Goal: Information Seeking & Learning: Learn about a topic

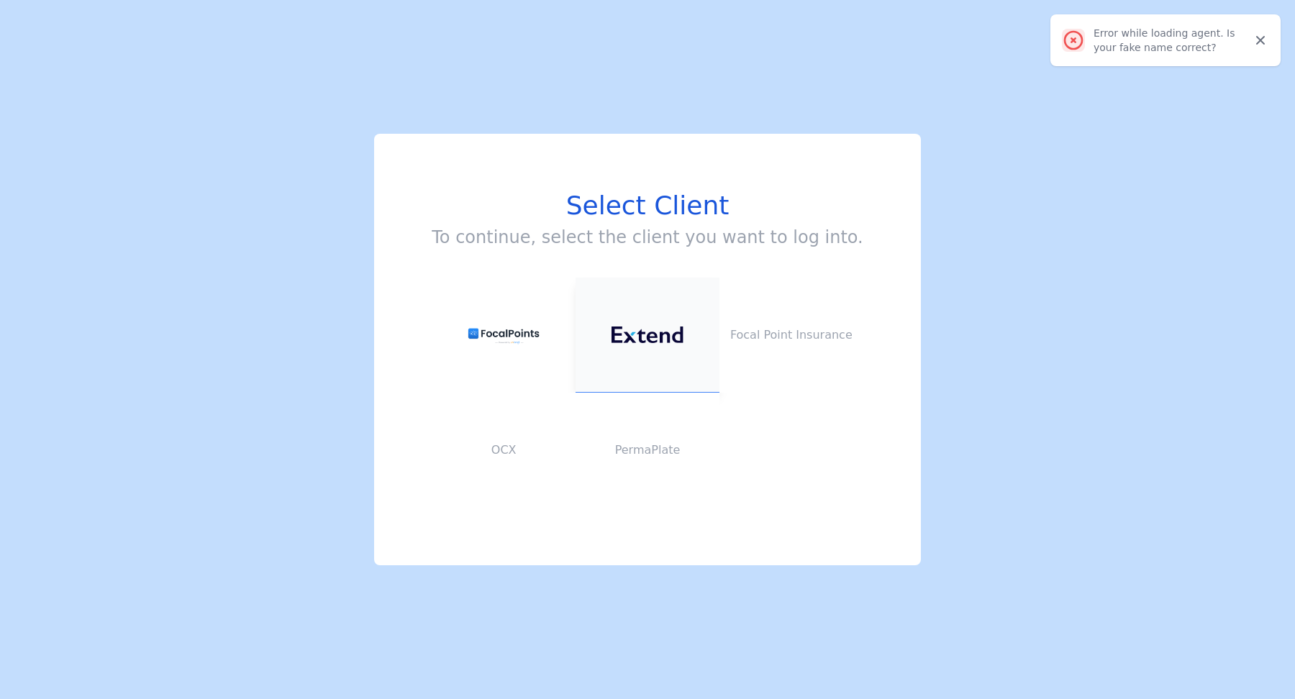
click at [637, 339] on img at bounding box center [647, 335] width 72 height 17
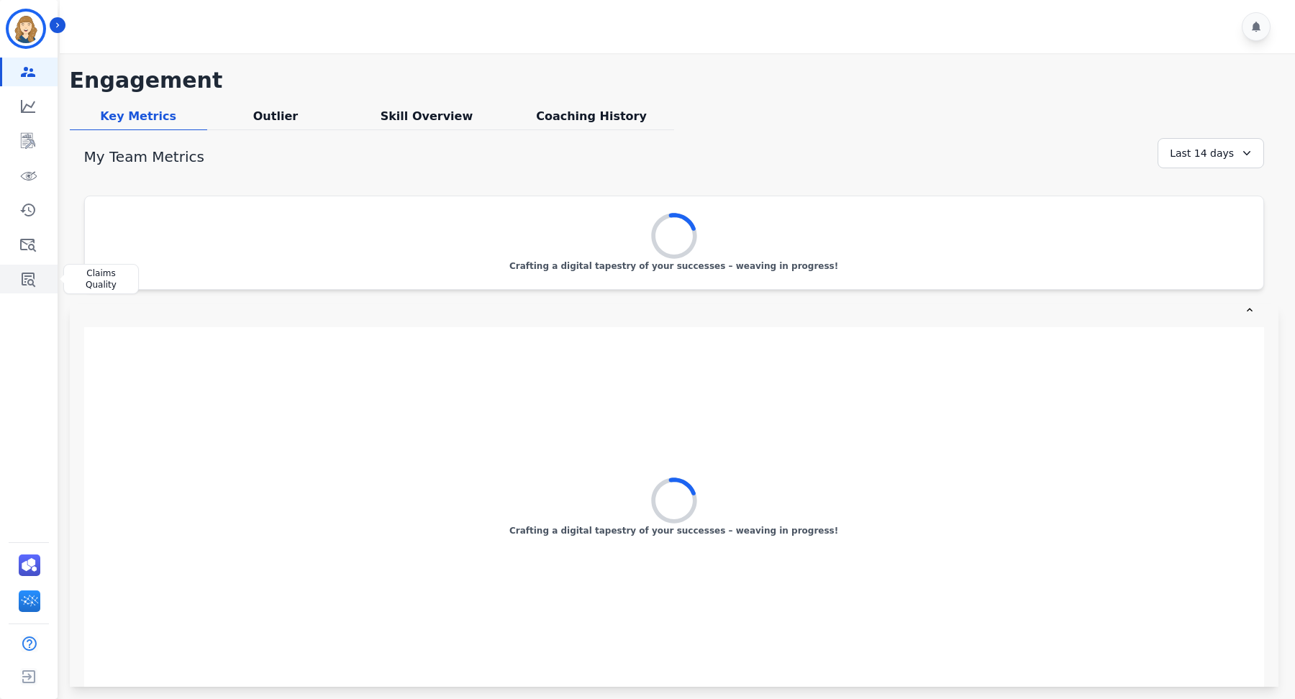
click at [39, 285] on link "Sidebar" at bounding box center [29, 279] width 55 height 29
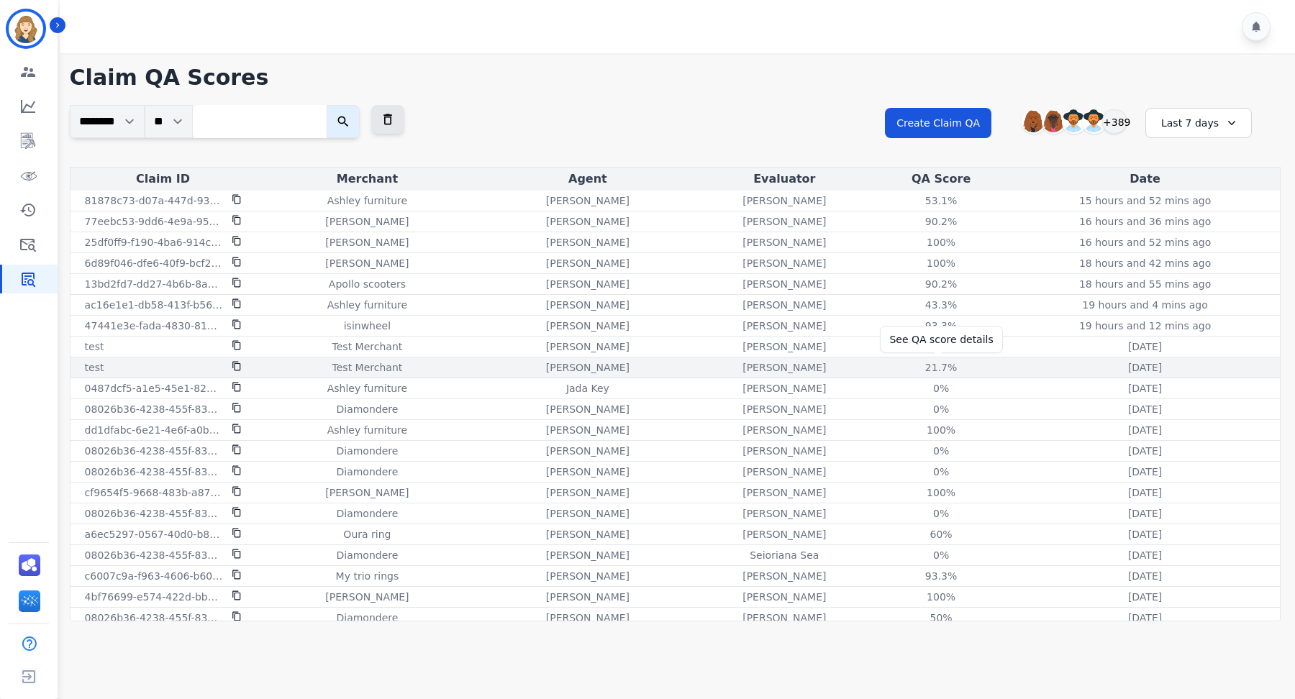
click at [930, 364] on div "21.7%" at bounding box center [940, 367] width 65 height 14
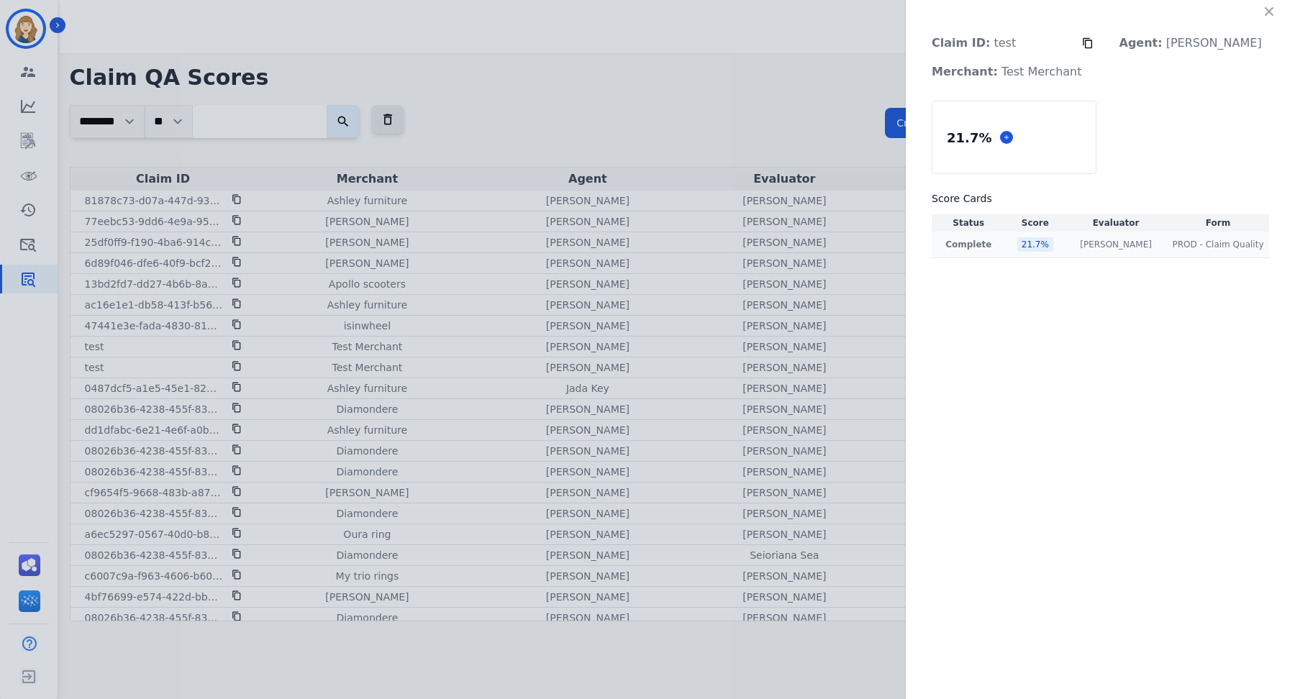
click at [1051, 242] on div "21.7 %" at bounding box center [1035, 244] width 36 height 14
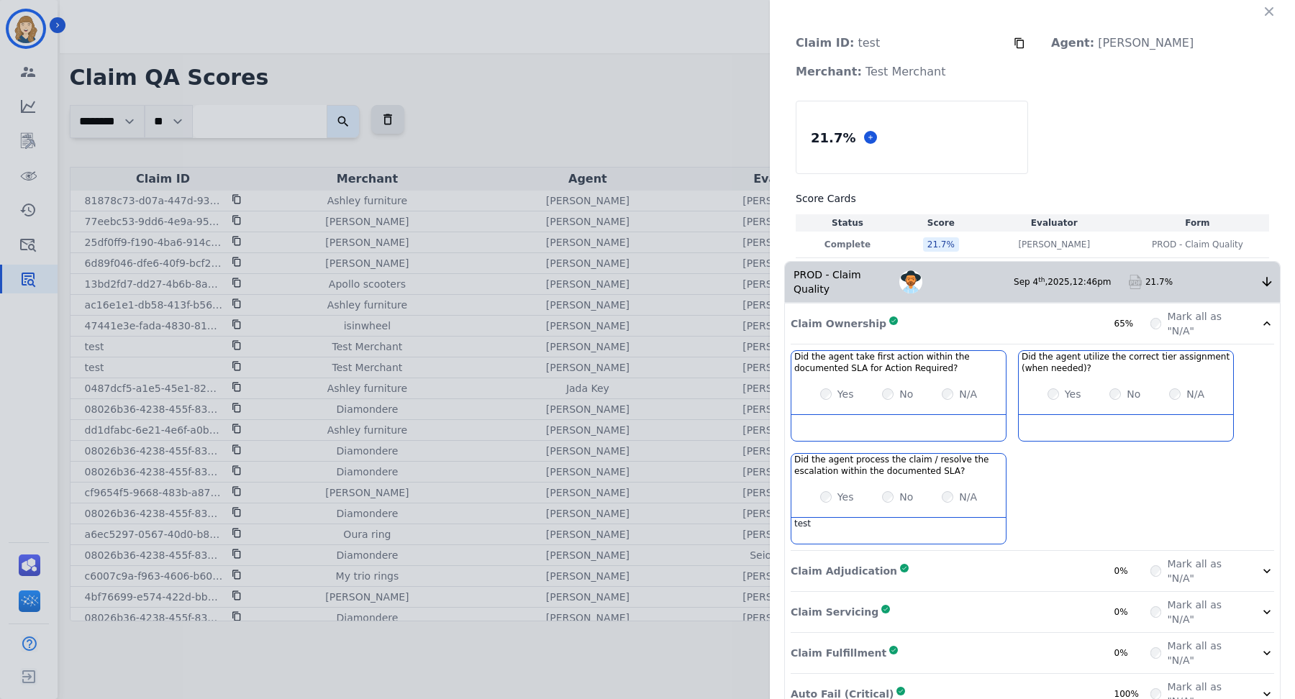
scroll to position [4, 0]
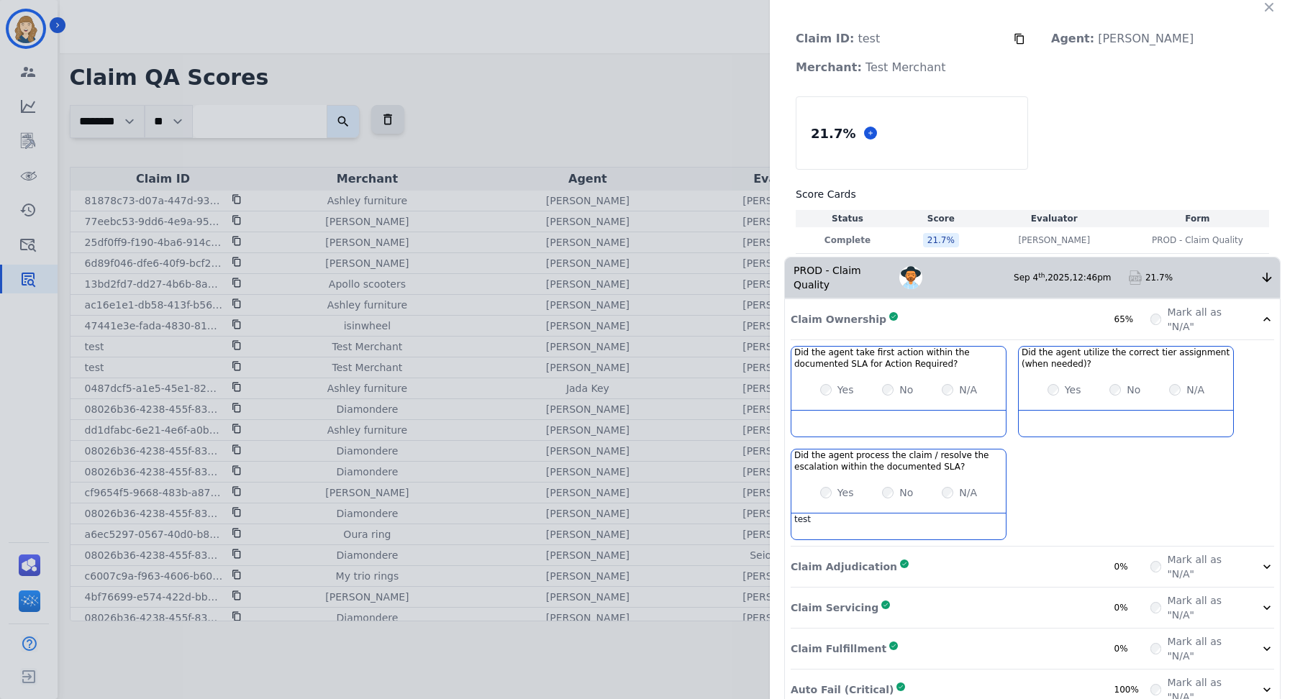
click at [1225, 323] on label "Mark all as "N/A"" at bounding box center [1205, 319] width 76 height 29
click at [1134, 314] on div "65%" at bounding box center [1132, 320] width 36 height 12
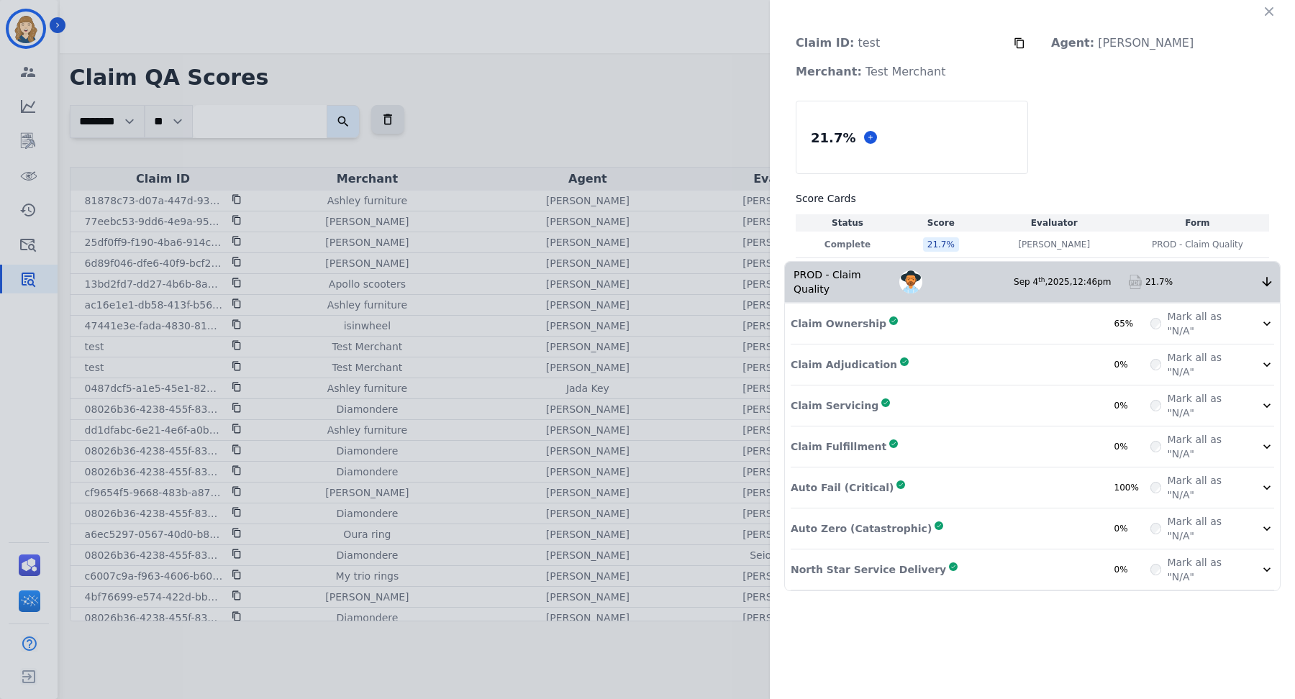
click at [1083, 476] on div "Auto Fail (Critical) Complete 100%" at bounding box center [970, 487] width 360 height 29
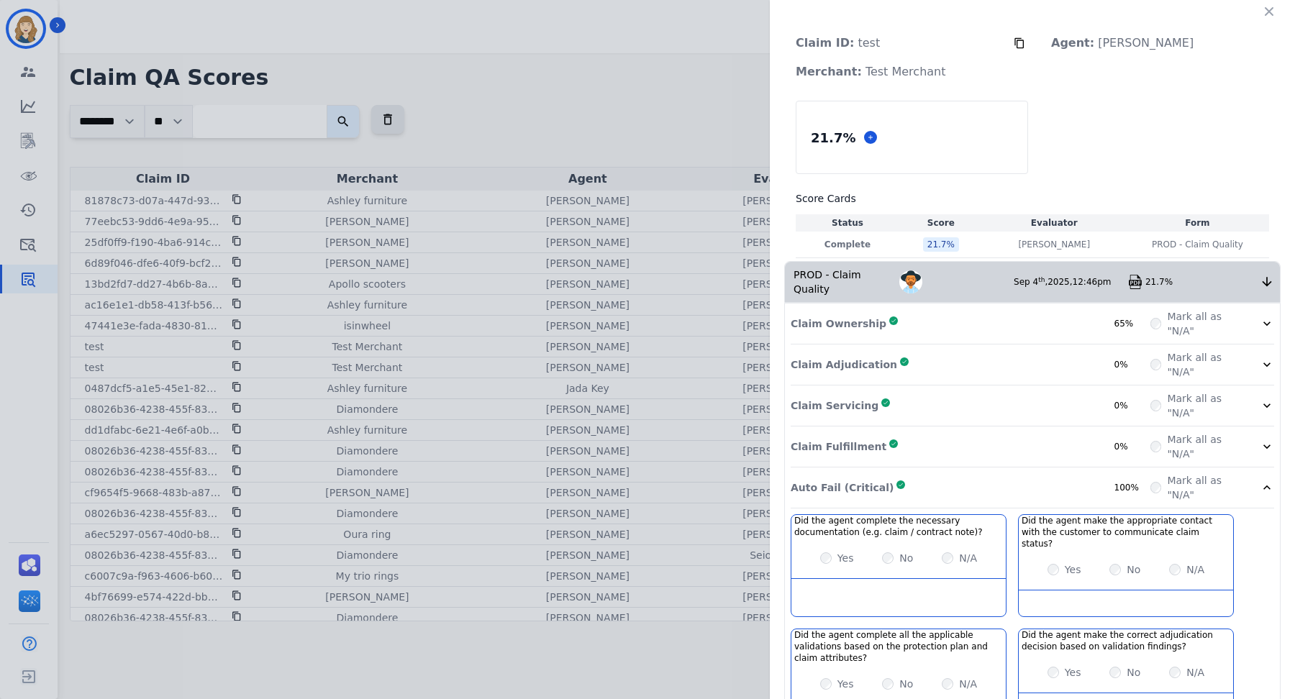
click at [1158, 278] on div "21.7%" at bounding box center [1202, 282] width 114 height 12
click at [1259, 279] on icon at bounding box center [1266, 282] width 14 height 14
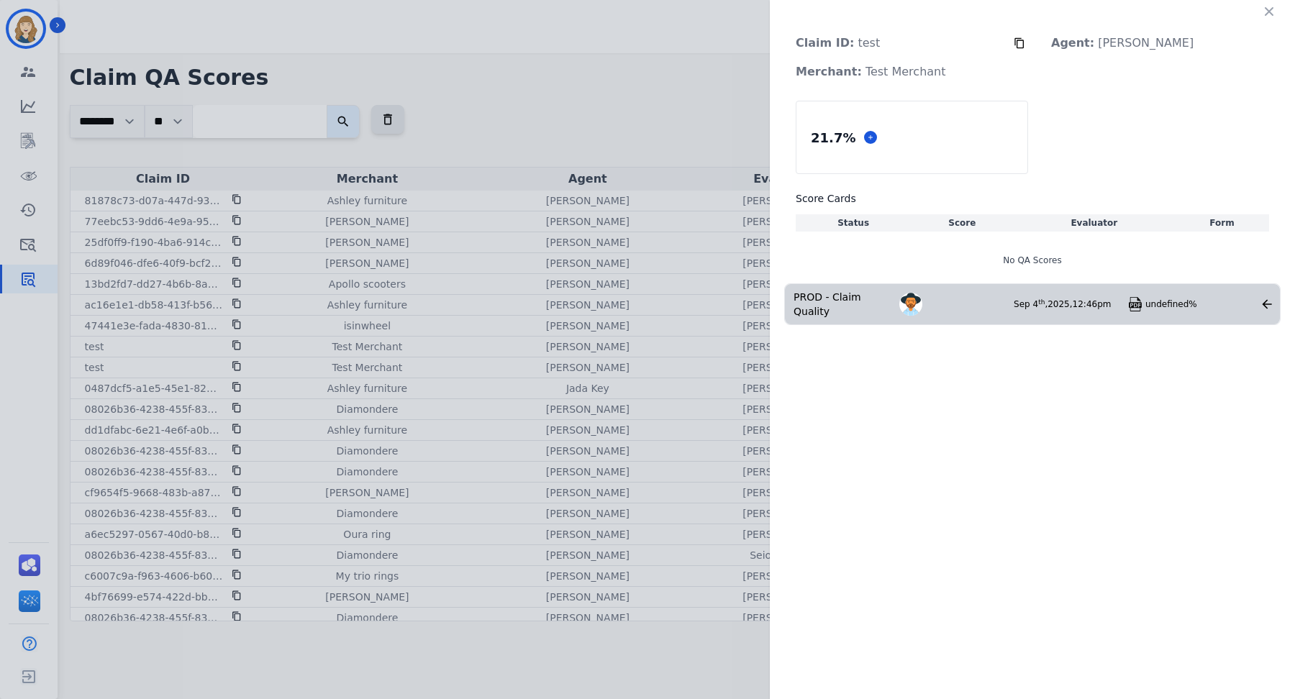
click at [353, 98] on div "Claim ID: test Agent: Abigail Joseph Merchant: Test Merchant 21.7 % Score Cards…" at bounding box center [647, 349] width 1295 height 699
click at [1272, 11] on icon "button" at bounding box center [1269, 11] width 14 height 14
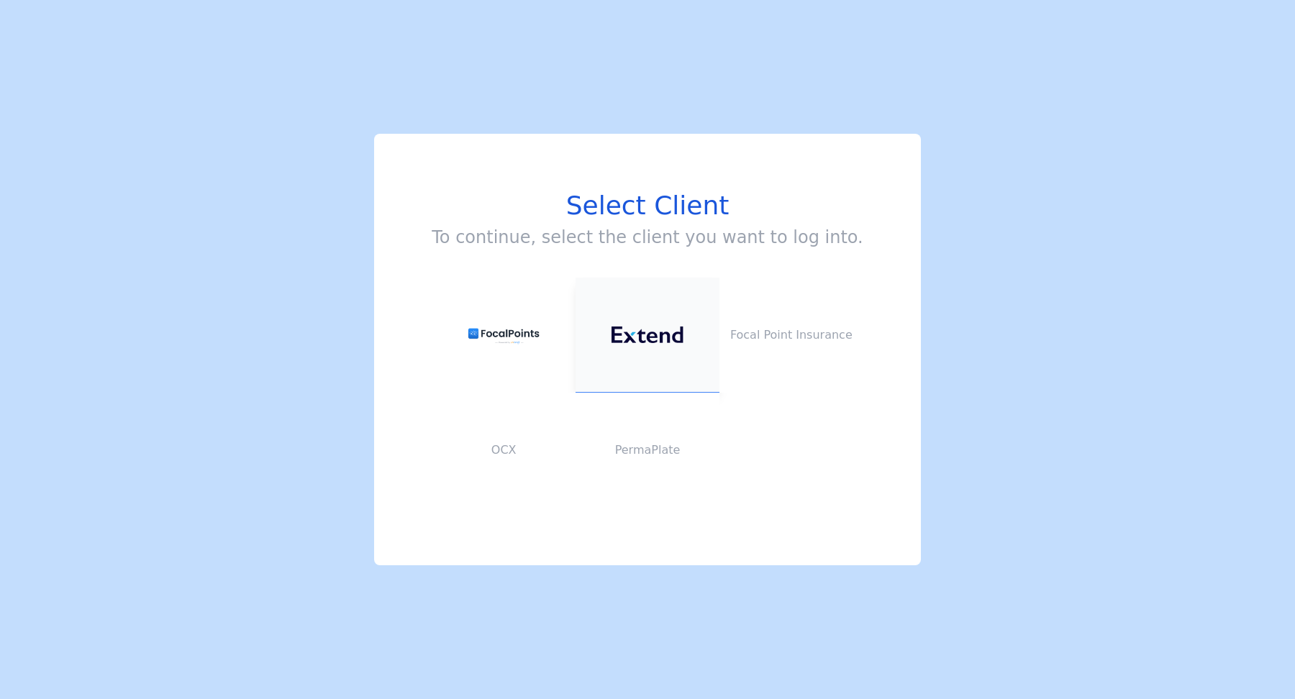
click at [661, 311] on button at bounding box center [647, 335] width 144 height 115
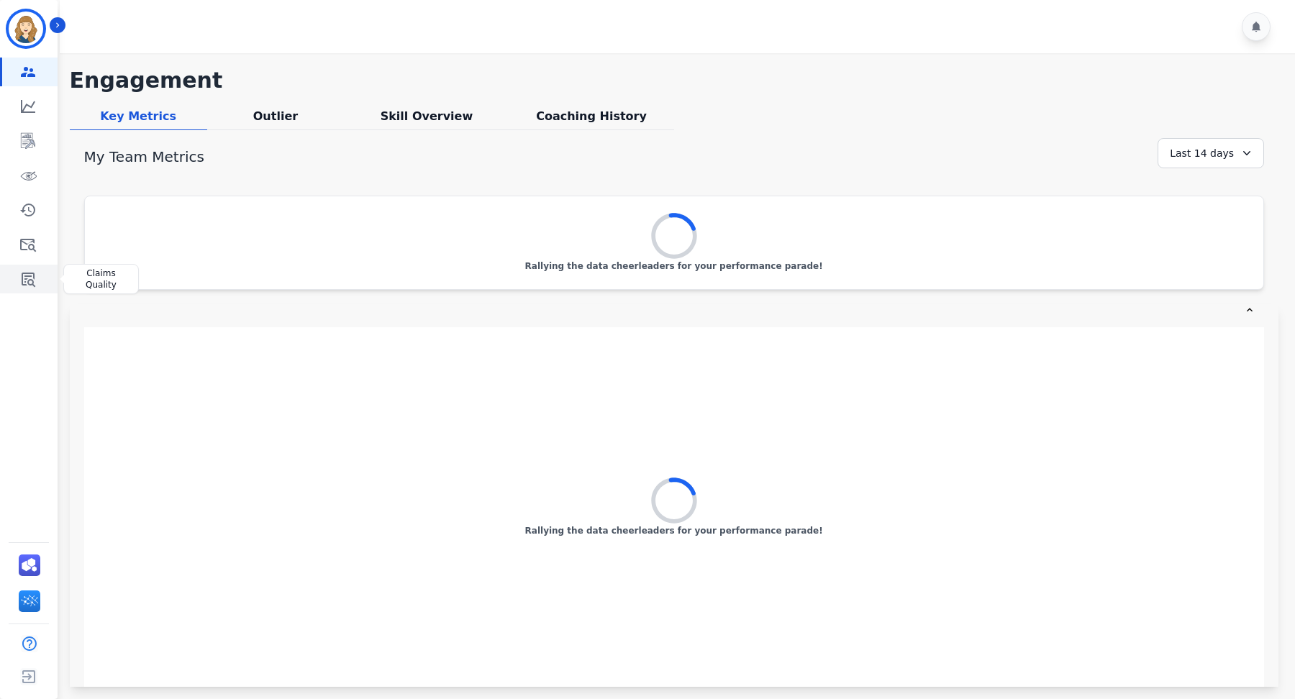
click at [17, 274] on link "Sidebar" at bounding box center [29, 279] width 55 height 29
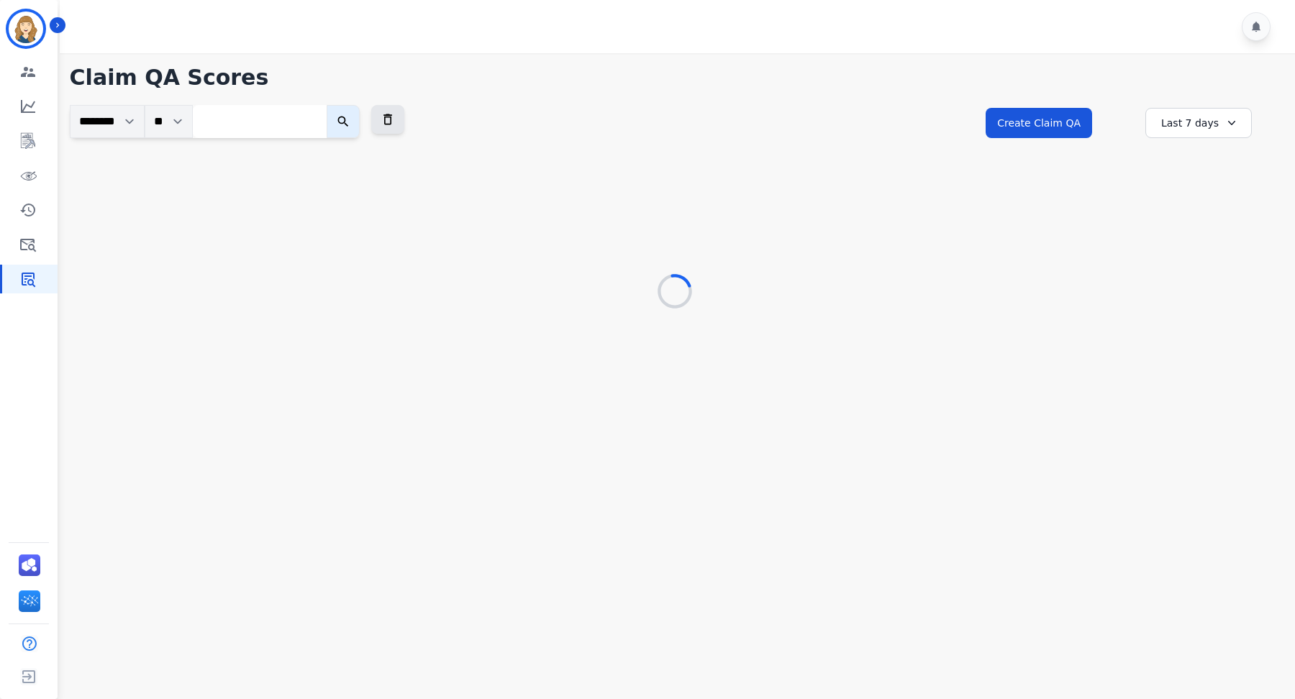
click at [272, 119] on input "search" at bounding box center [260, 121] width 134 height 33
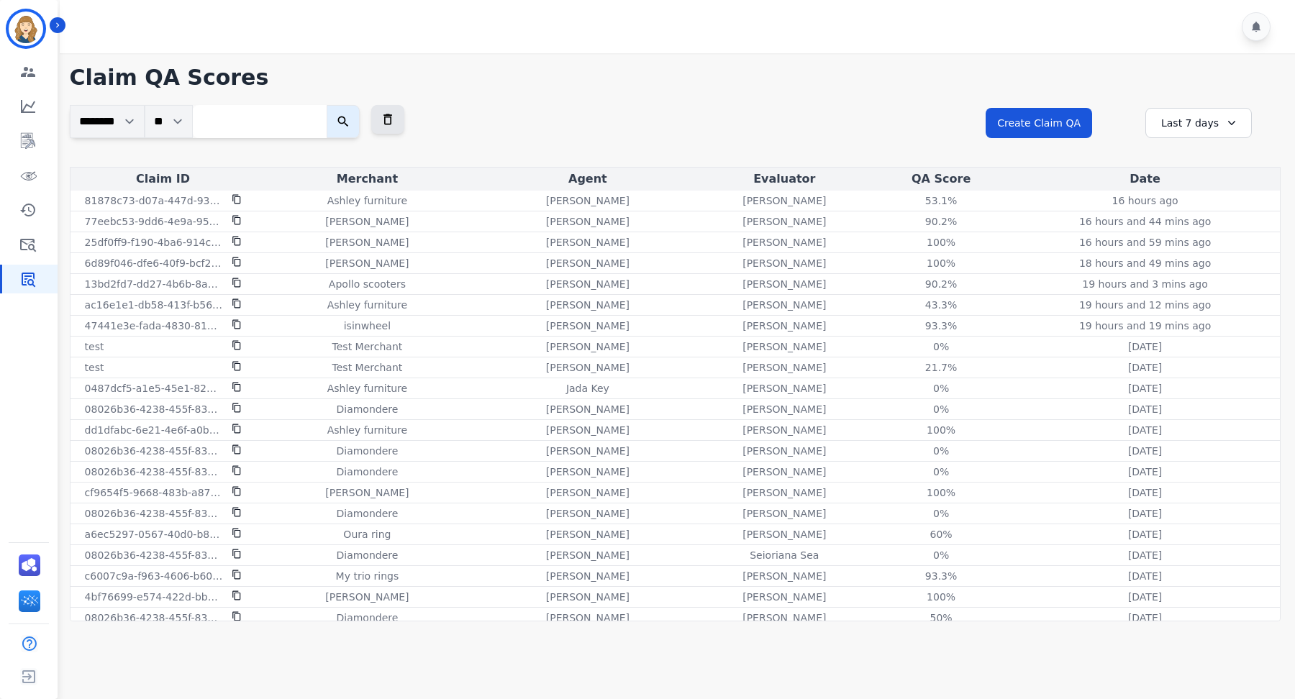
paste input "**********"
type input "**********"
click at [370, 118] on button "submit" at bounding box center [353, 121] width 33 height 33
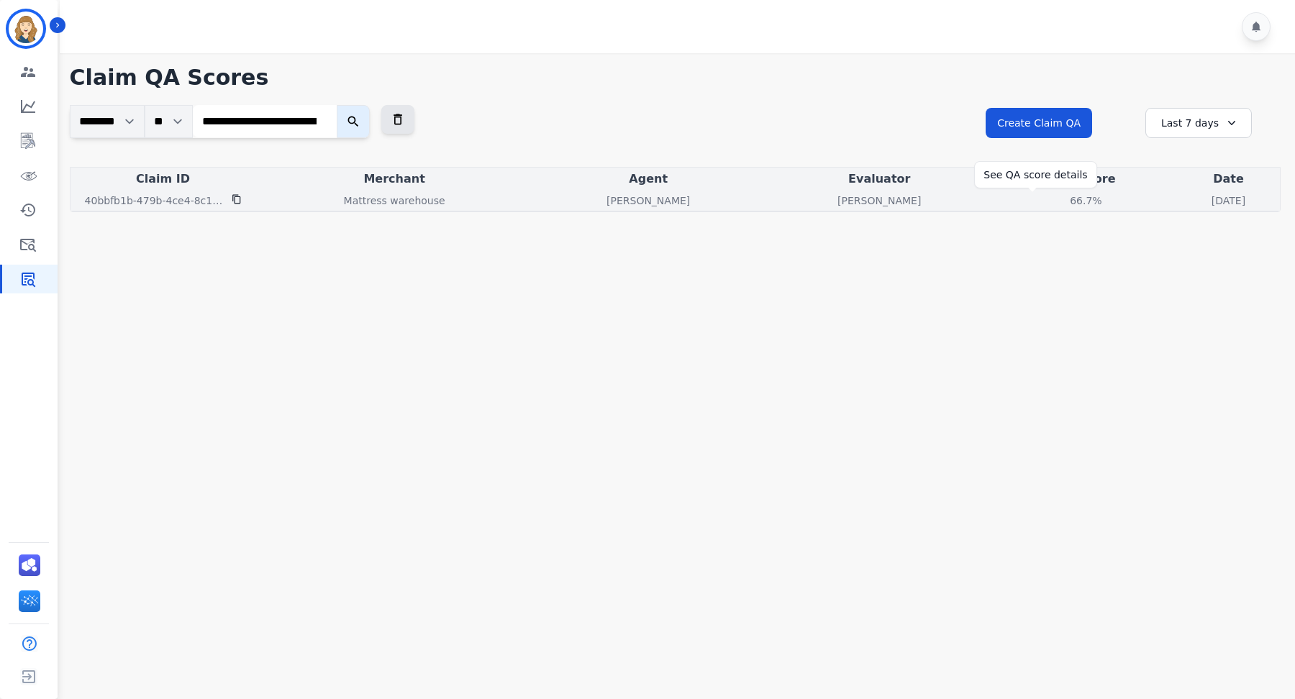
click at [1053, 202] on div "66.7%" at bounding box center [1085, 200] width 65 height 14
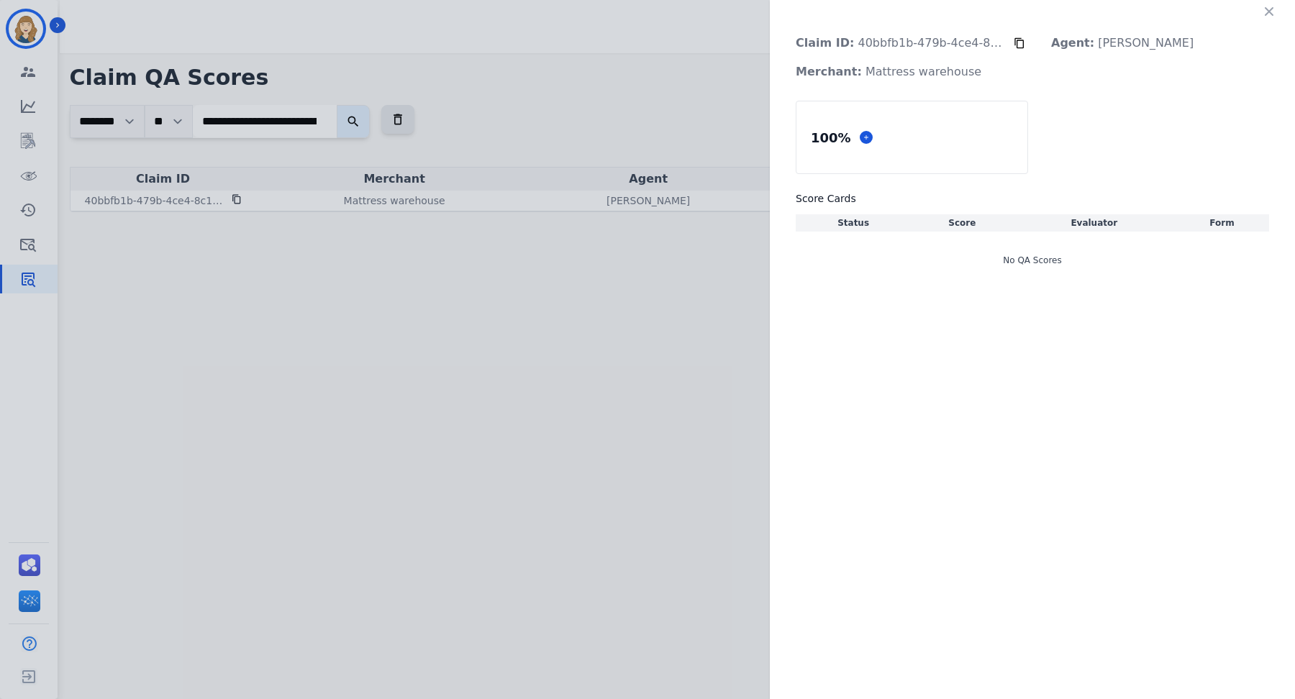
click at [581, 373] on div "Claim ID: 40bbfb1b-479b-4ce4-8c1b-4c7937d26982 Agent: [PERSON_NAME]: Mattress w…" at bounding box center [647, 349] width 1295 height 699
click at [1266, 12] on icon "button" at bounding box center [1269, 11] width 14 height 14
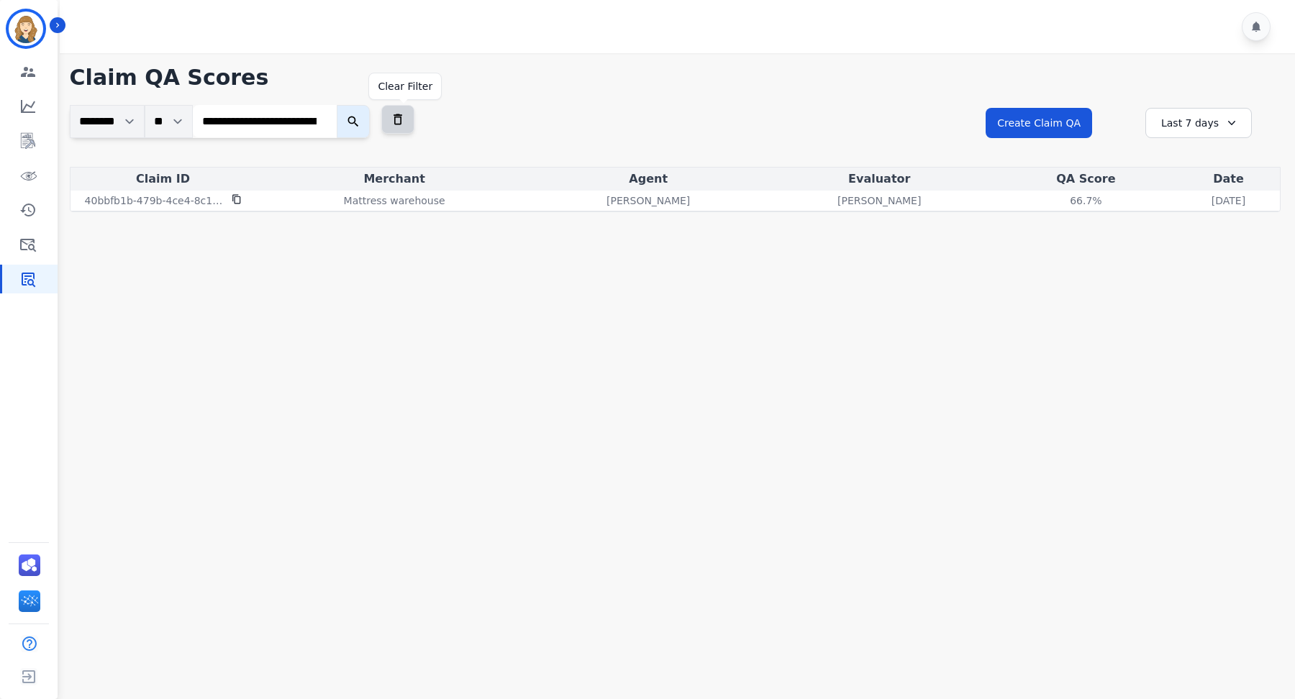
click at [405, 114] on icon at bounding box center [398, 119] width 14 height 14
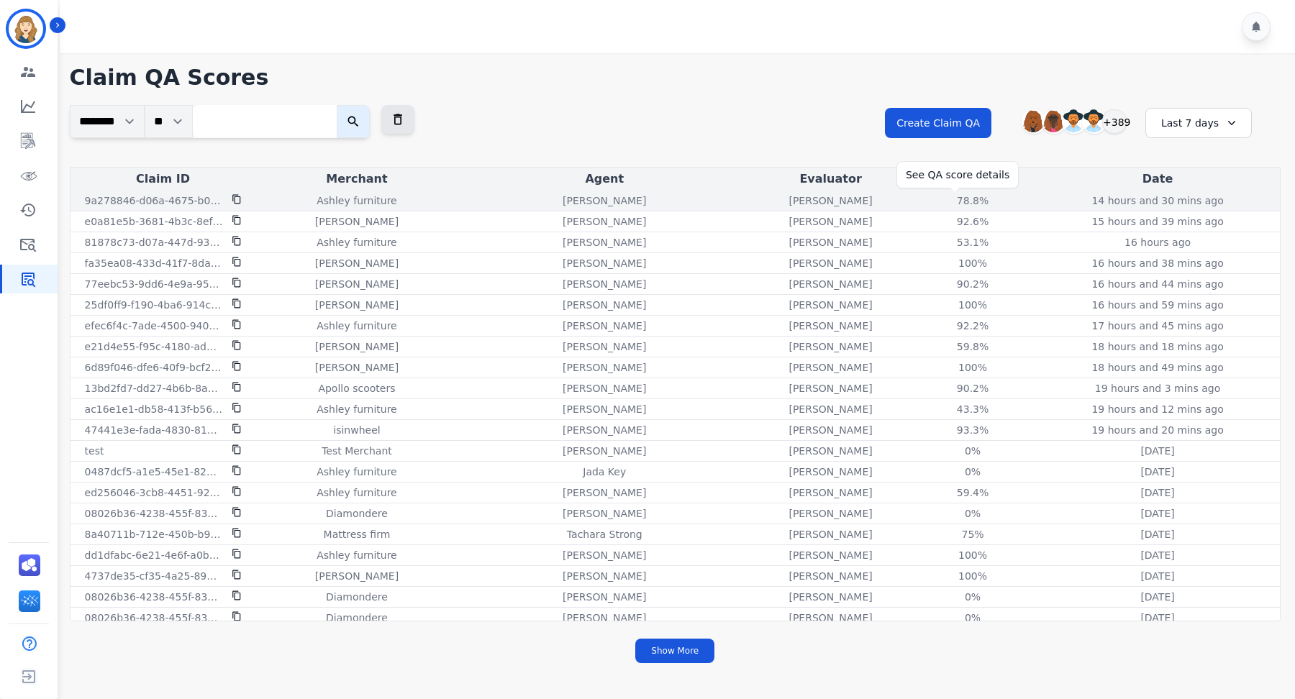
click at [959, 198] on div "78.8%" at bounding box center [972, 200] width 65 height 14
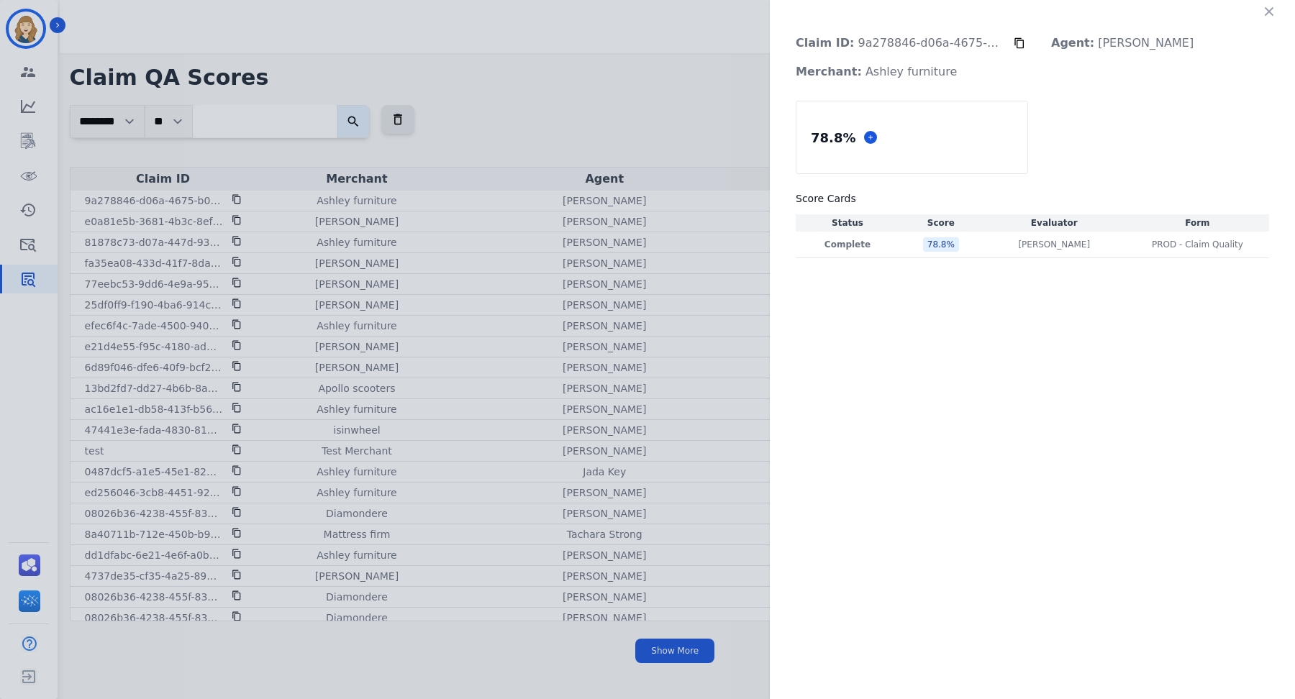
click at [716, 123] on div "Claim ID: 9a278846-d06a-4675-b0c3-710ec2865bd6 Agent: [PERSON_NAME] Merchant: A…" at bounding box center [647, 349] width 1295 height 699
click at [1272, 9] on icon "button" at bounding box center [1269, 11] width 14 height 14
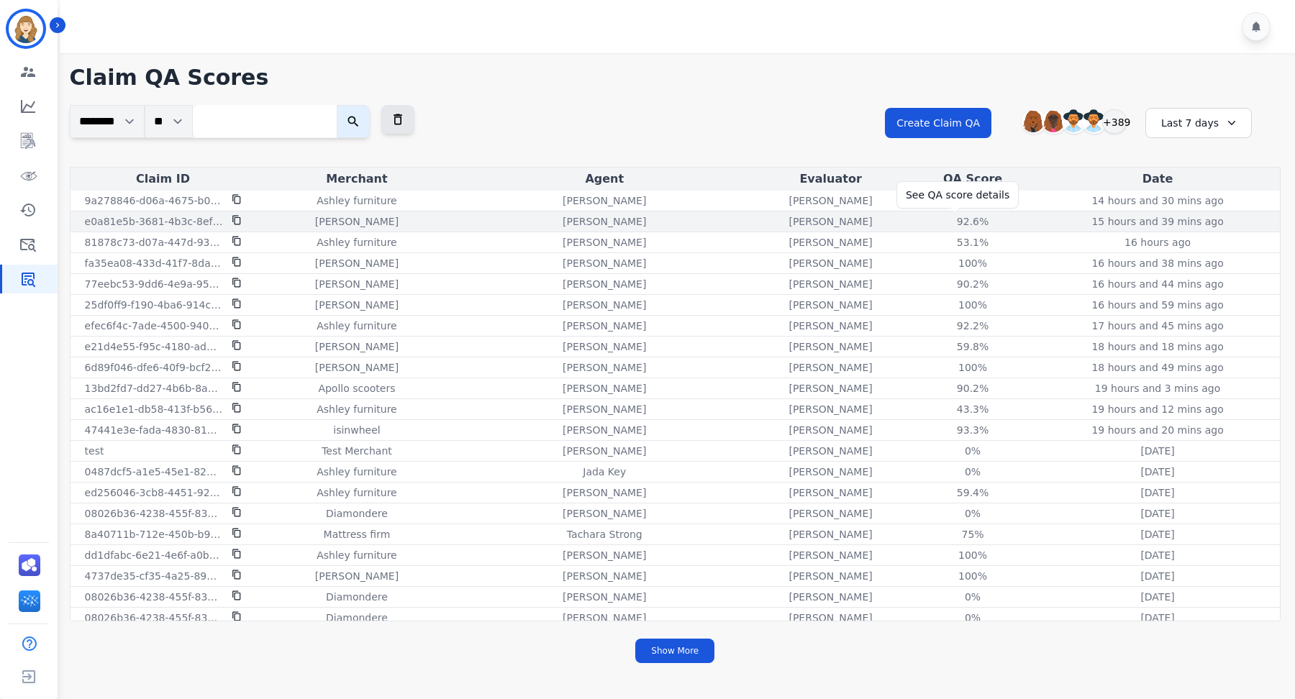
click at [955, 219] on div "92.6%" at bounding box center [972, 221] width 65 height 14
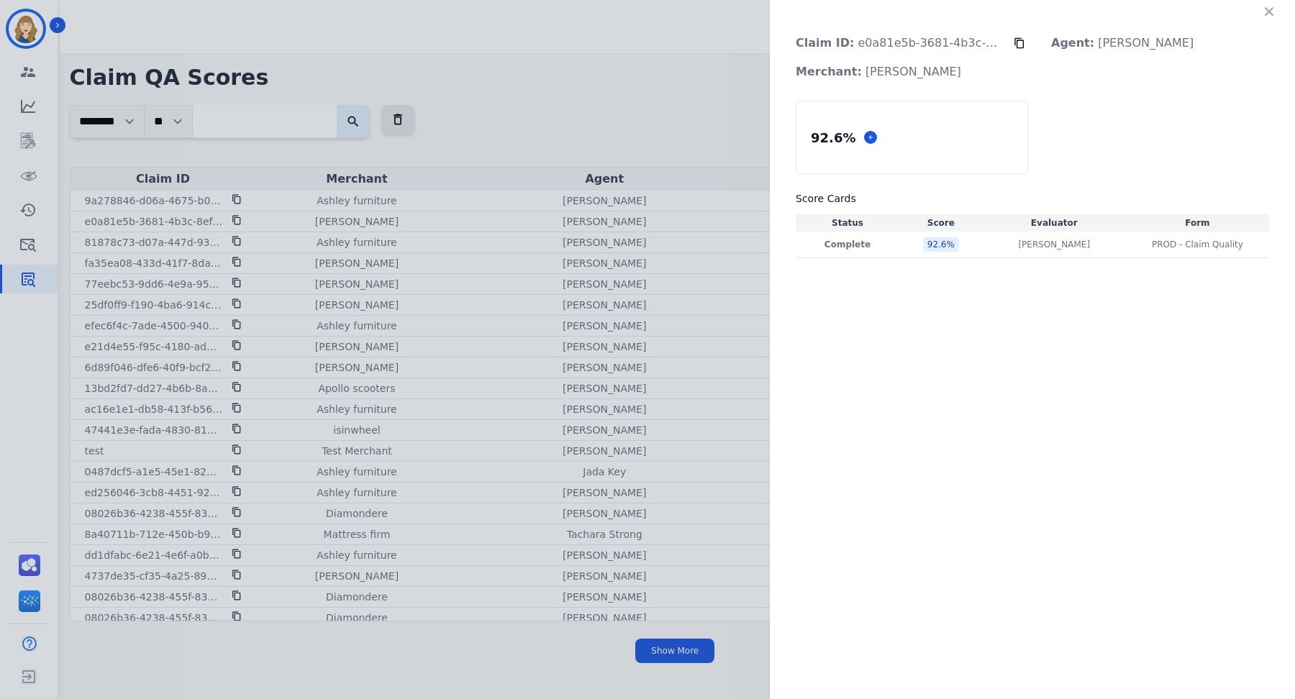
click at [690, 133] on div "Claim ID: e0a81e5b-3681-4b3c-8ef0-31ab46c8f15a Agent: [PERSON_NAME] Merchant: […" at bounding box center [647, 349] width 1295 height 699
click at [1274, 6] on icon "button" at bounding box center [1269, 11] width 14 height 14
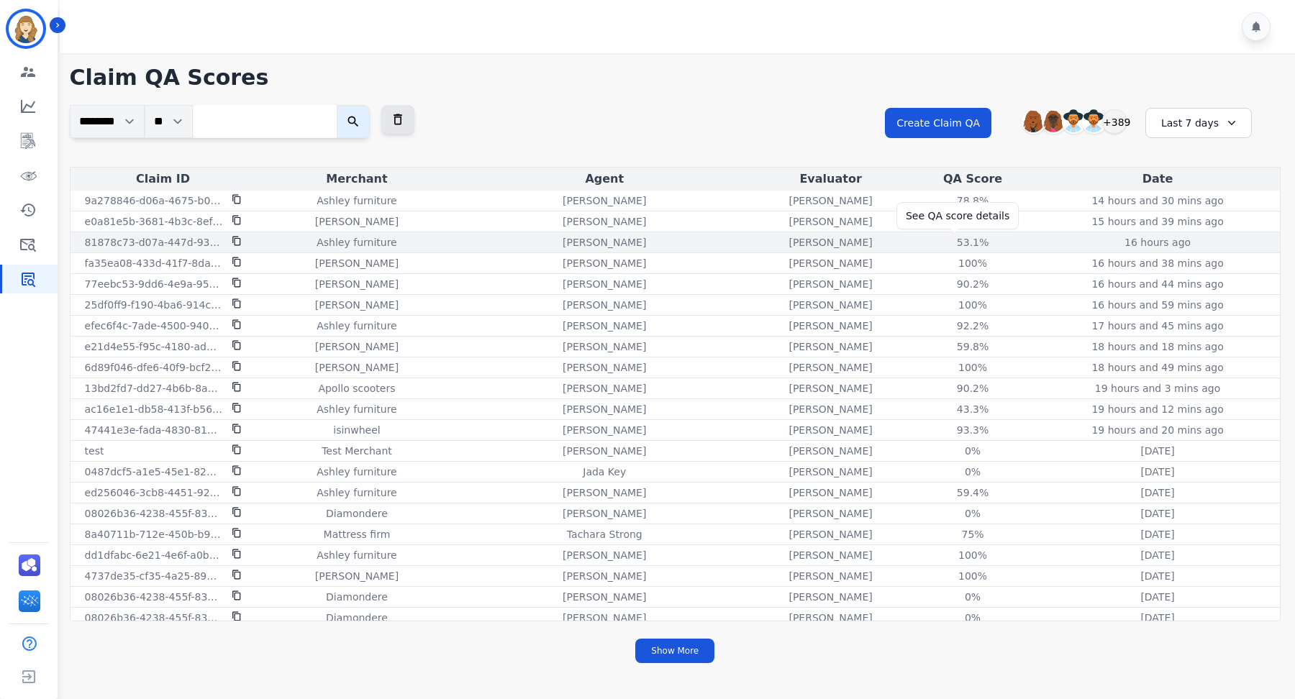
click at [960, 241] on div "53.1%" at bounding box center [972, 242] width 65 height 14
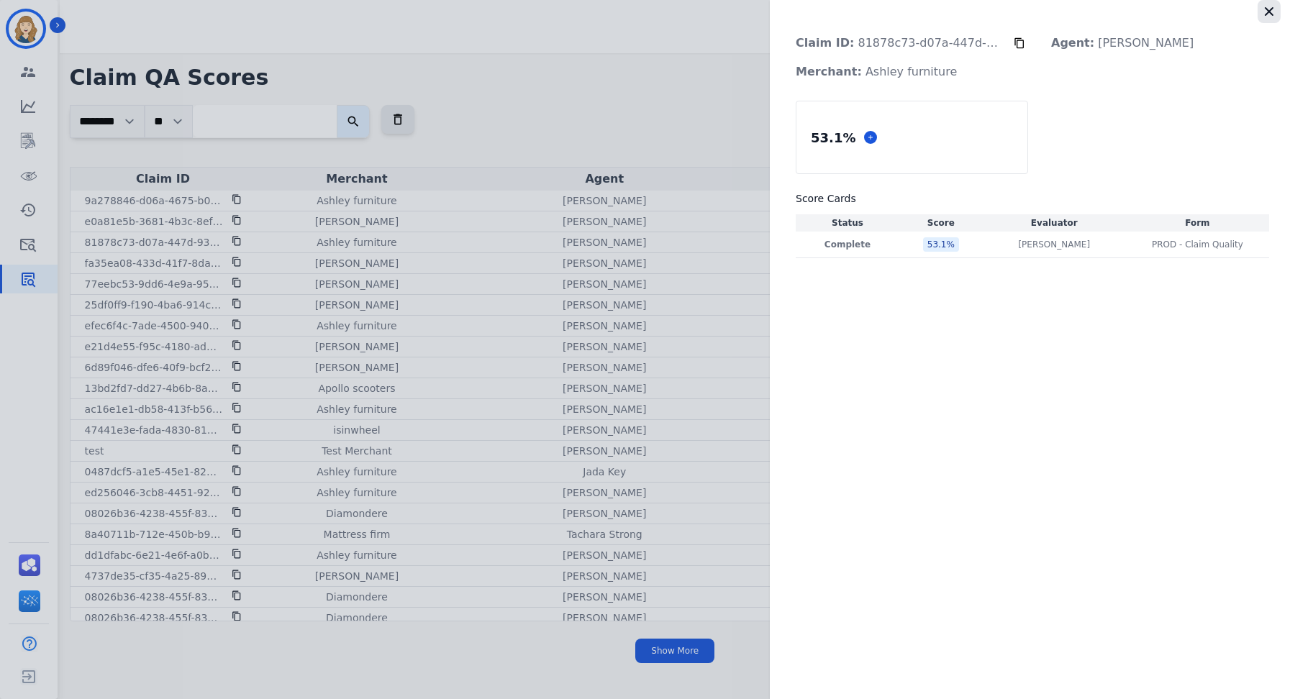
click at [1269, 10] on icon "button" at bounding box center [1268, 11] width 9 height 9
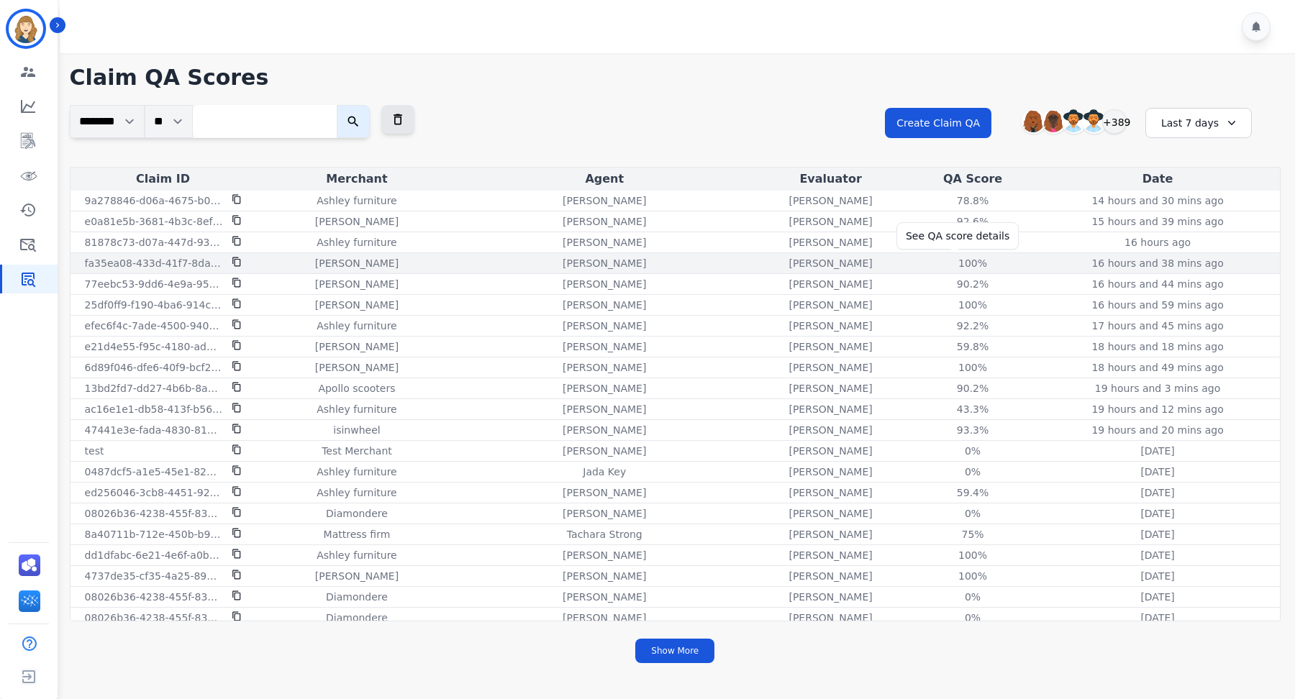
click at [956, 257] on div "100%" at bounding box center [972, 263] width 65 height 14
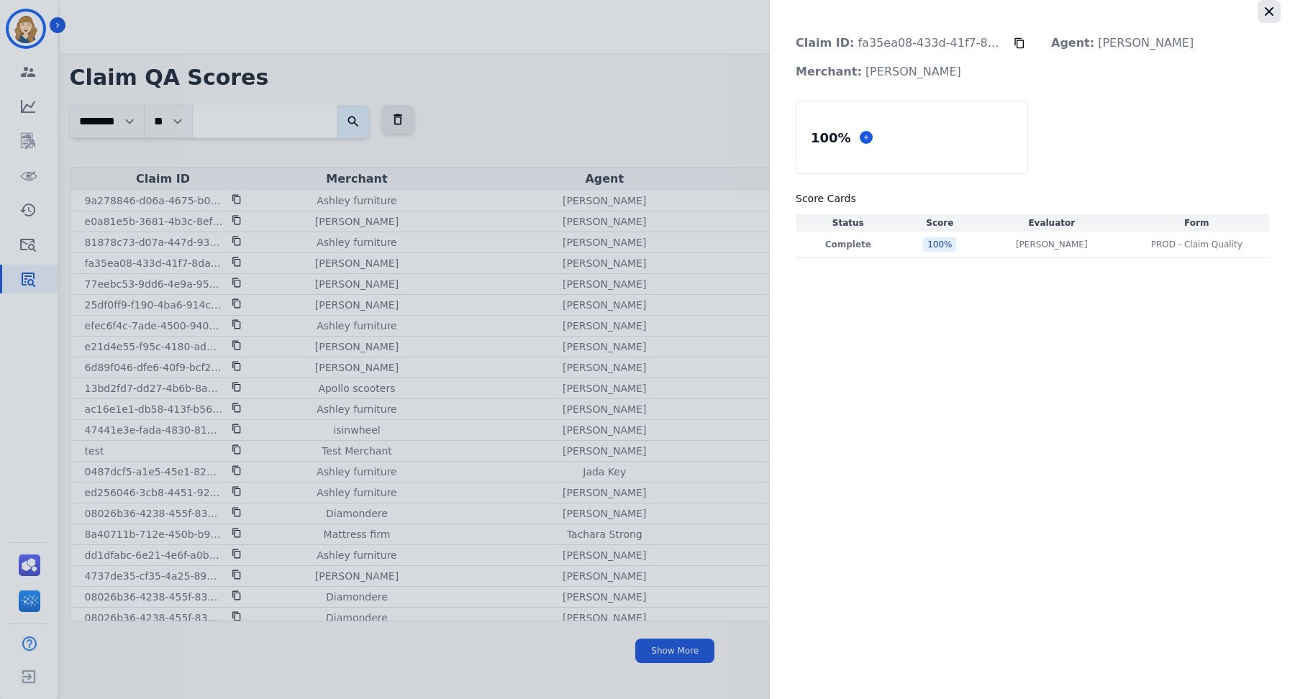
click at [1267, 14] on icon "button" at bounding box center [1268, 11] width 9 height 9
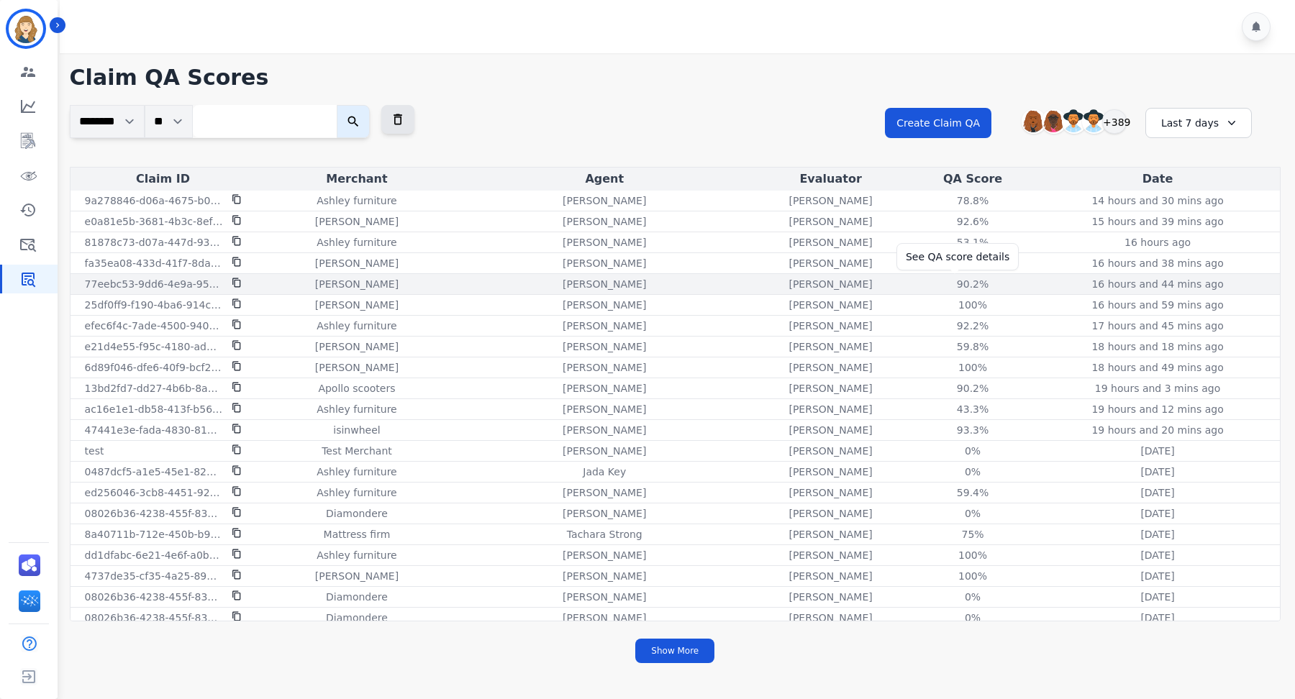
click at [949, 282] on div "90.2%" at bounding box center [972, 284] width 65 height 14
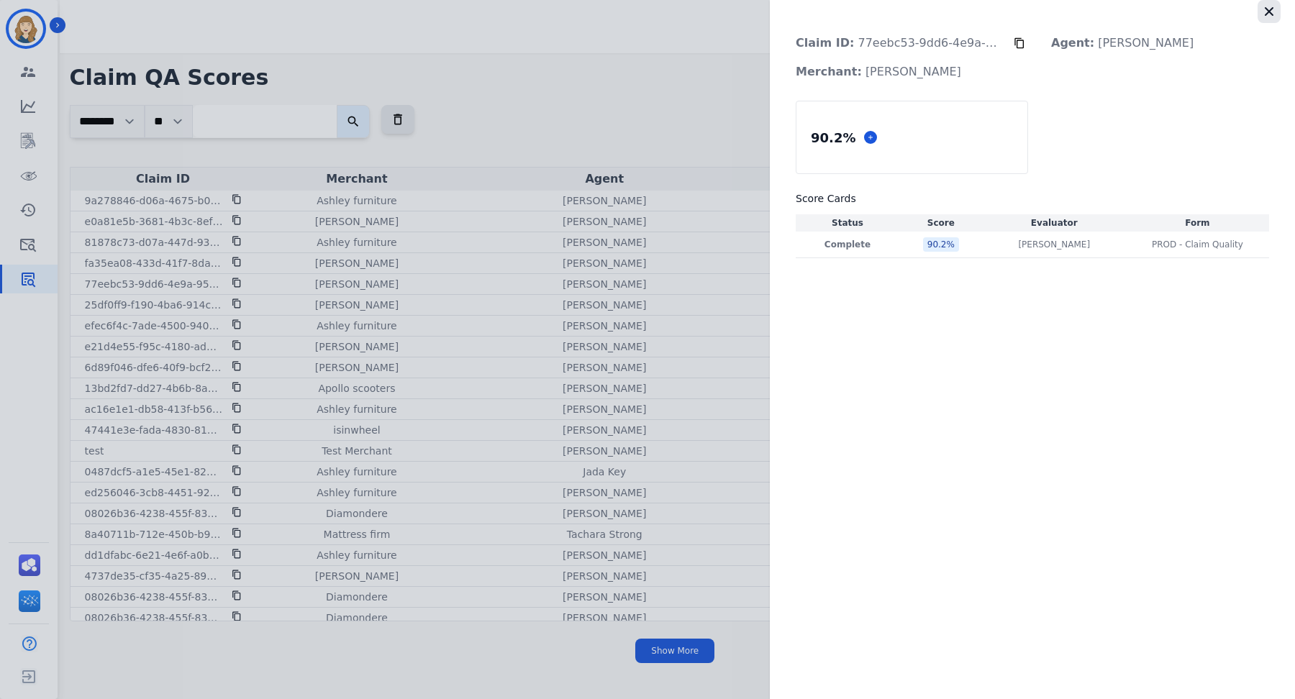
click at [1267, 12] on icon "button" at bounding box center [1269, 11] width 14 height 14
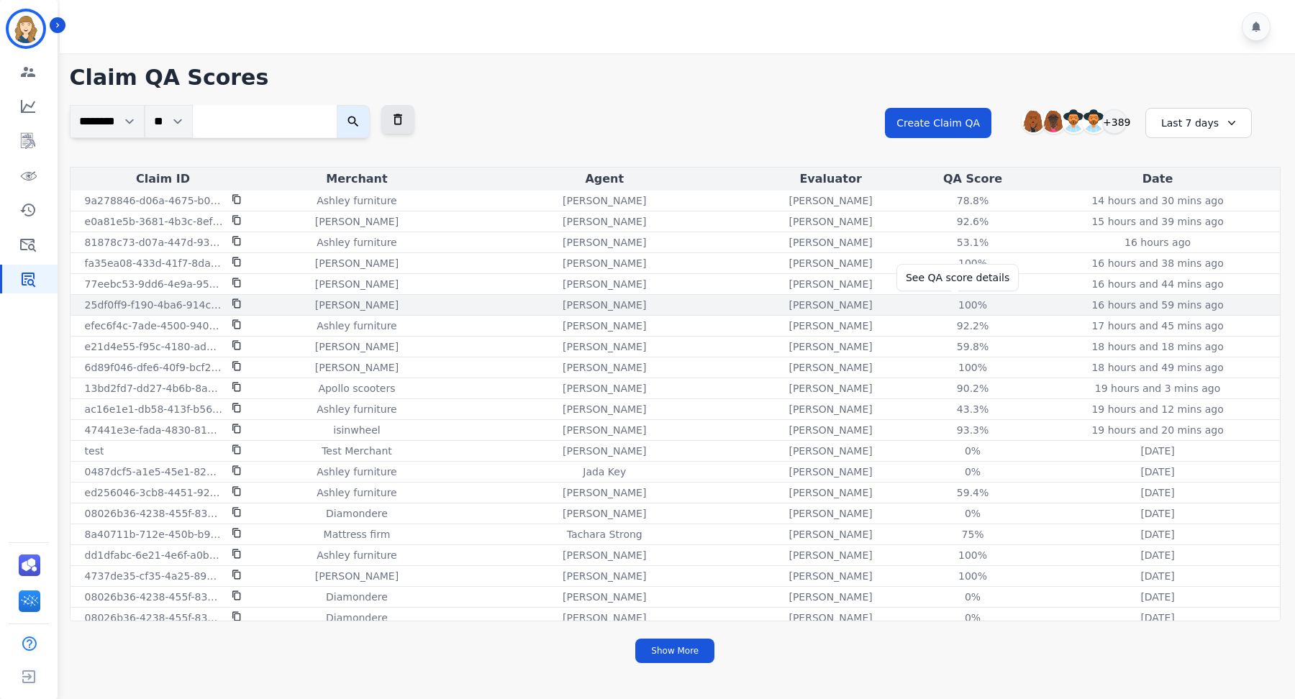
click at [951, 298] on div "100%" at bounding box center [972, 305] width 65 height 14
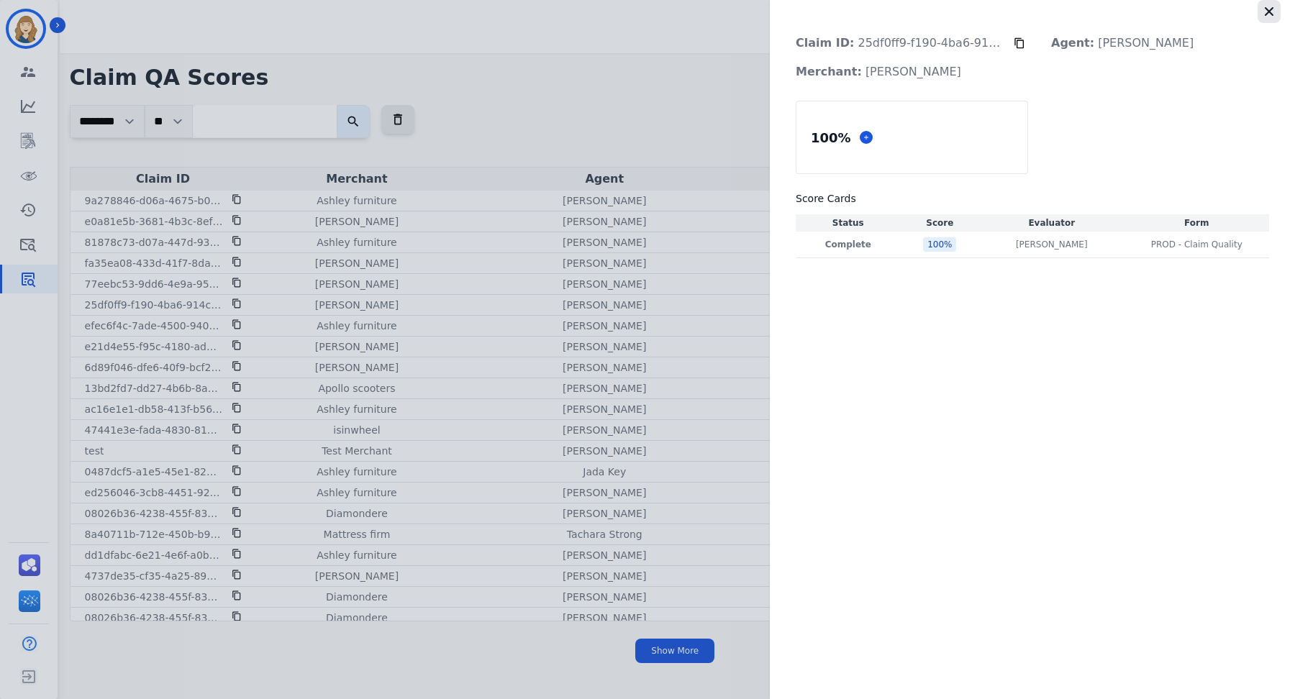
click at [1269, 14] on icon "button" at bounding box center [1269, 11] width 14 height 14
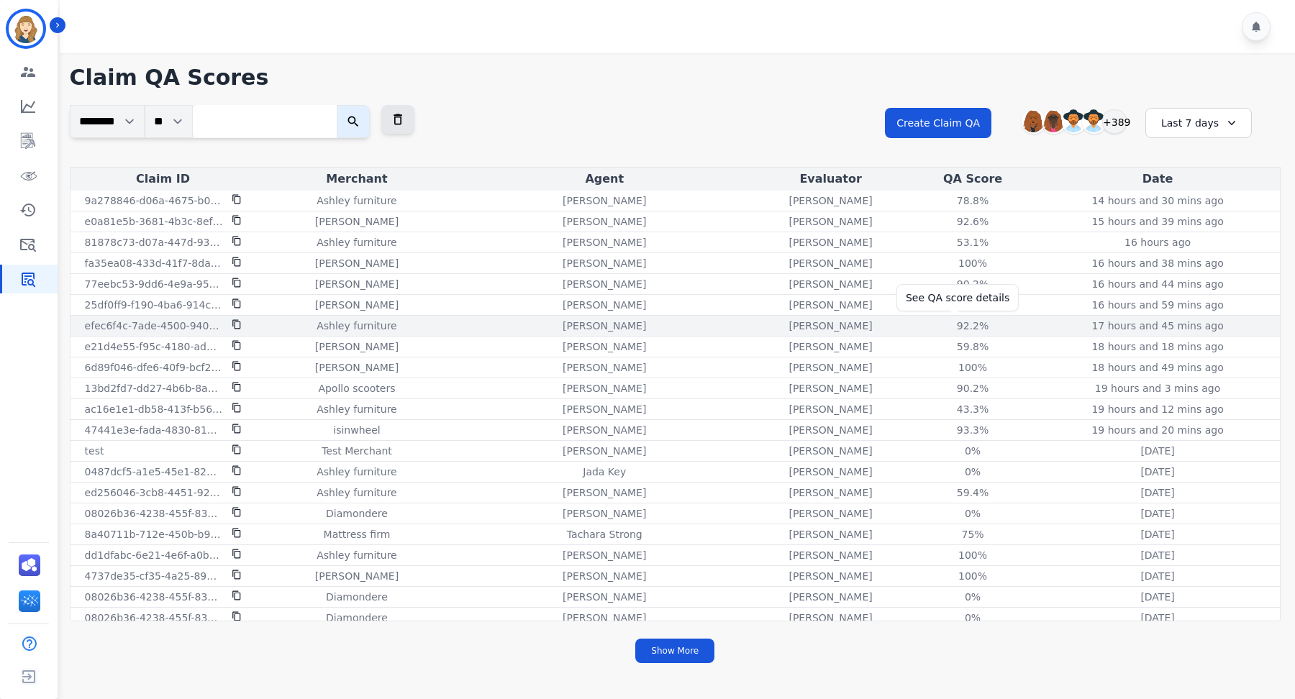
click at [961, 324] on div "92.2%" at bounding box center [972, 326] width 65 height 14
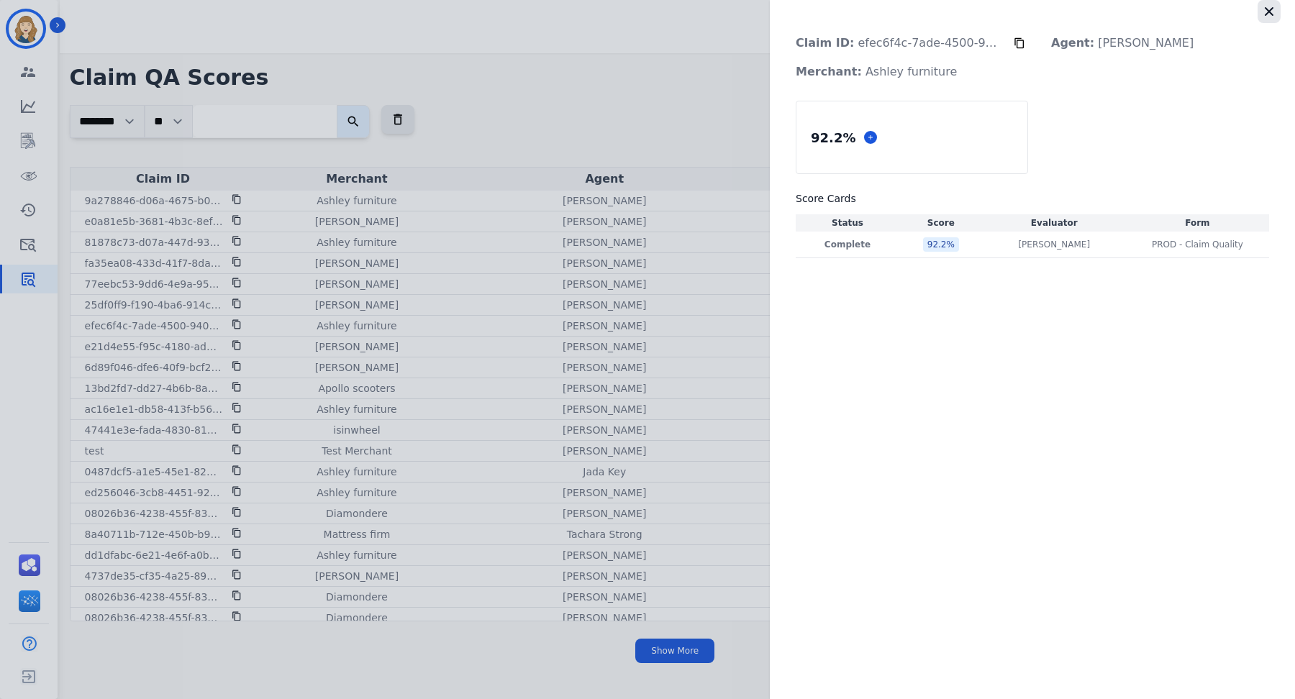
click at [1265, 10] on icon "button" at bounding box center [1269, 11] width 14 height 14
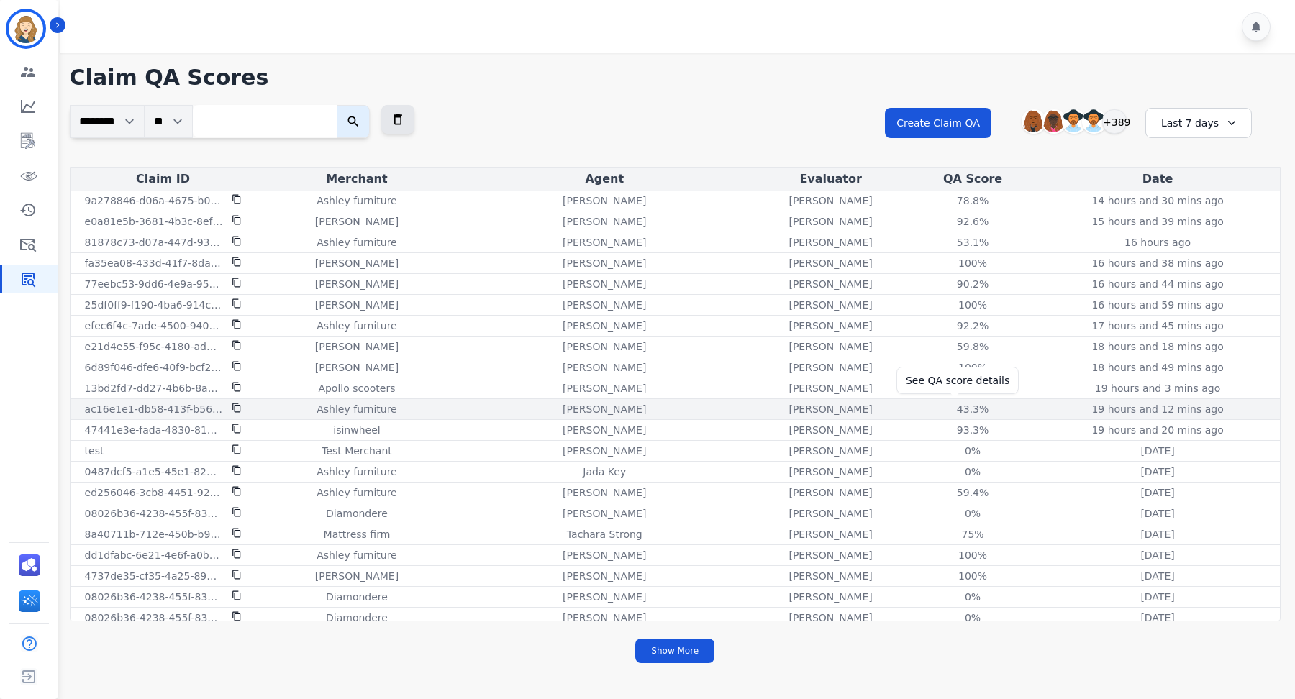
click at [953, 404] on div "43.3%" at bounding box center [972, 409] width 65 height 14
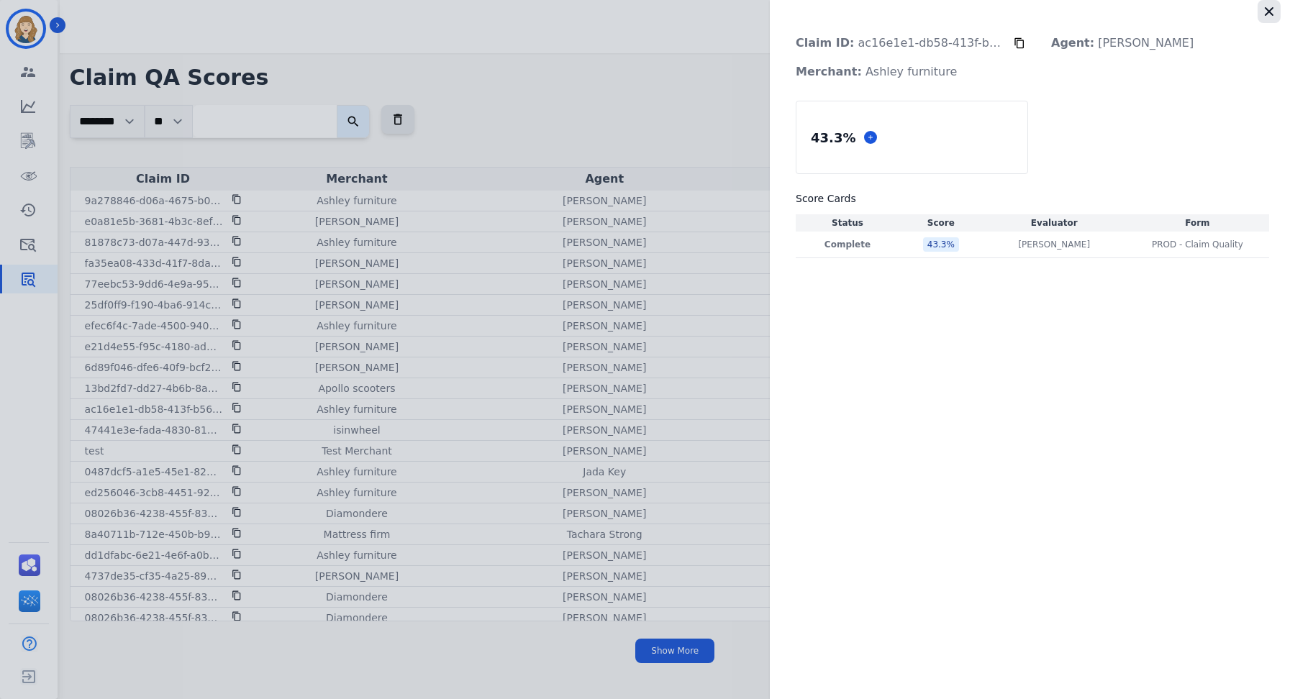
click at [1277, 9] on button "button" at bounding box center [1268, 11] width 23 height 23
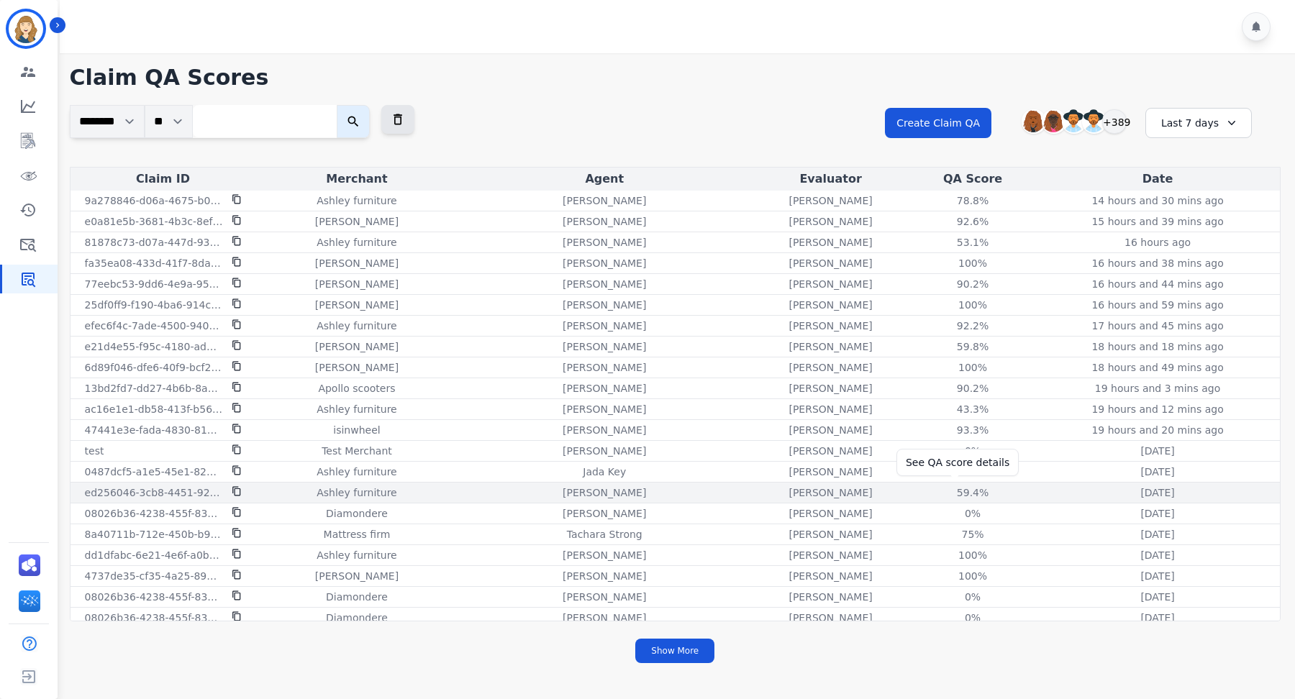
click at [945, 485] on div "59.4%" at bounding box center [972, 492] width 65 height 14
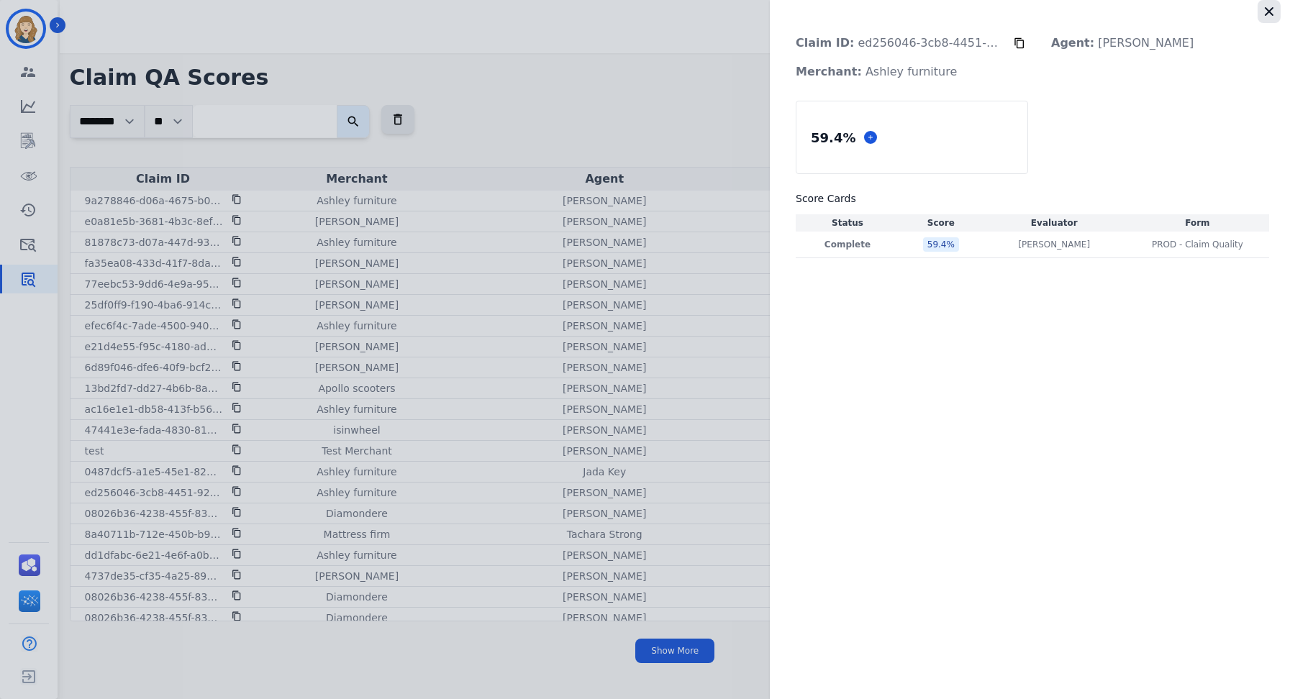
click at [1265, 12] on icon "button" at bounding box center [1269, 11] width 14 height 14
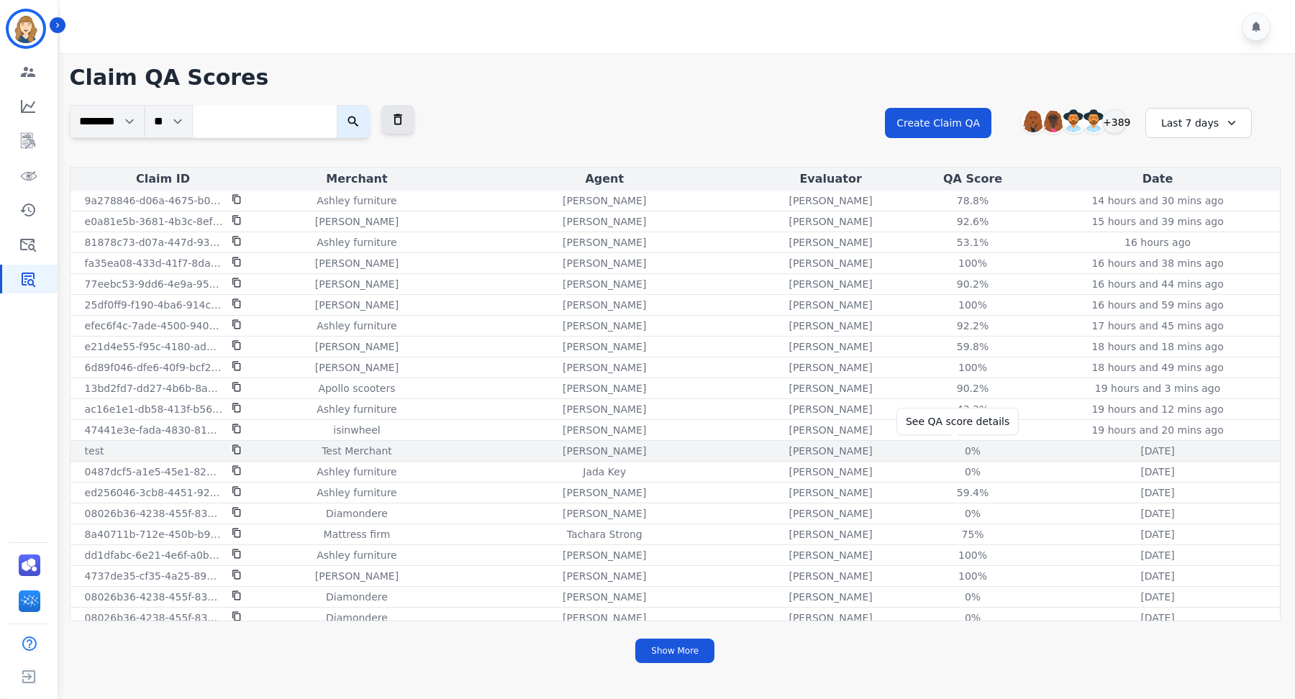
click at [952, 445] on div "0%" at bounding box center [972, 451] width 65 height 14
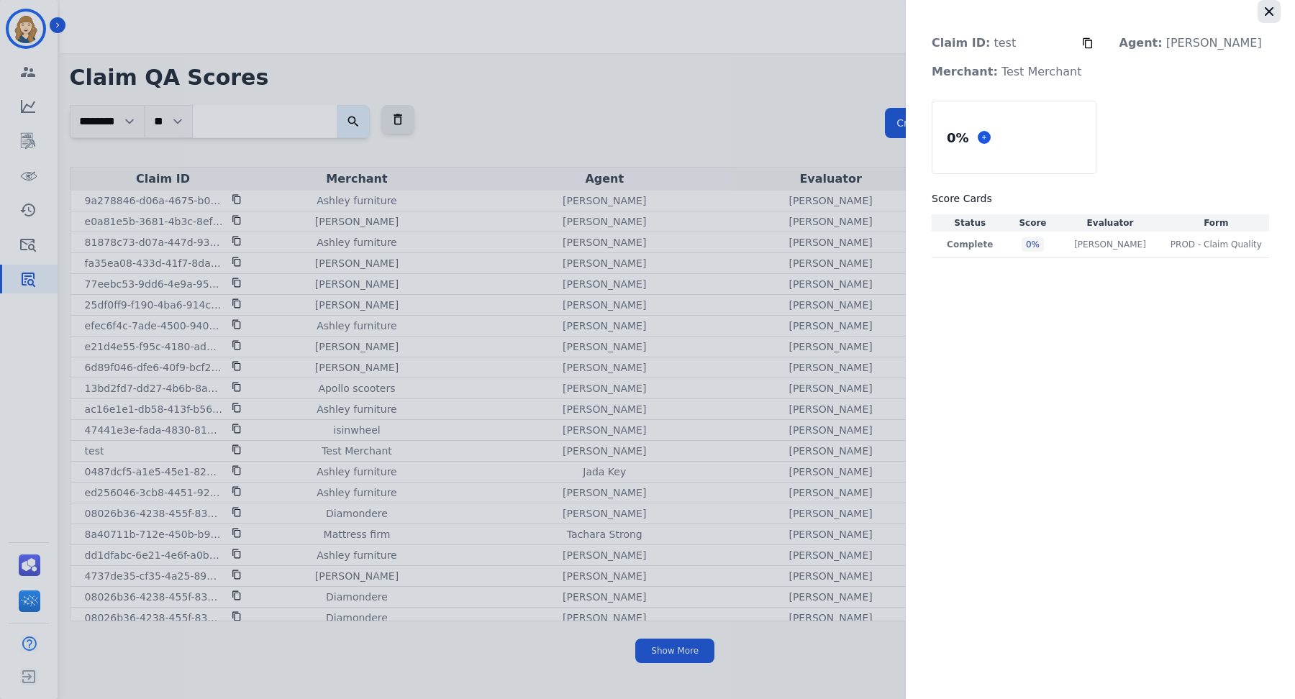
click at [1264, 9] on icon "button" at bounding box center [1269, 11] width 14 height 14
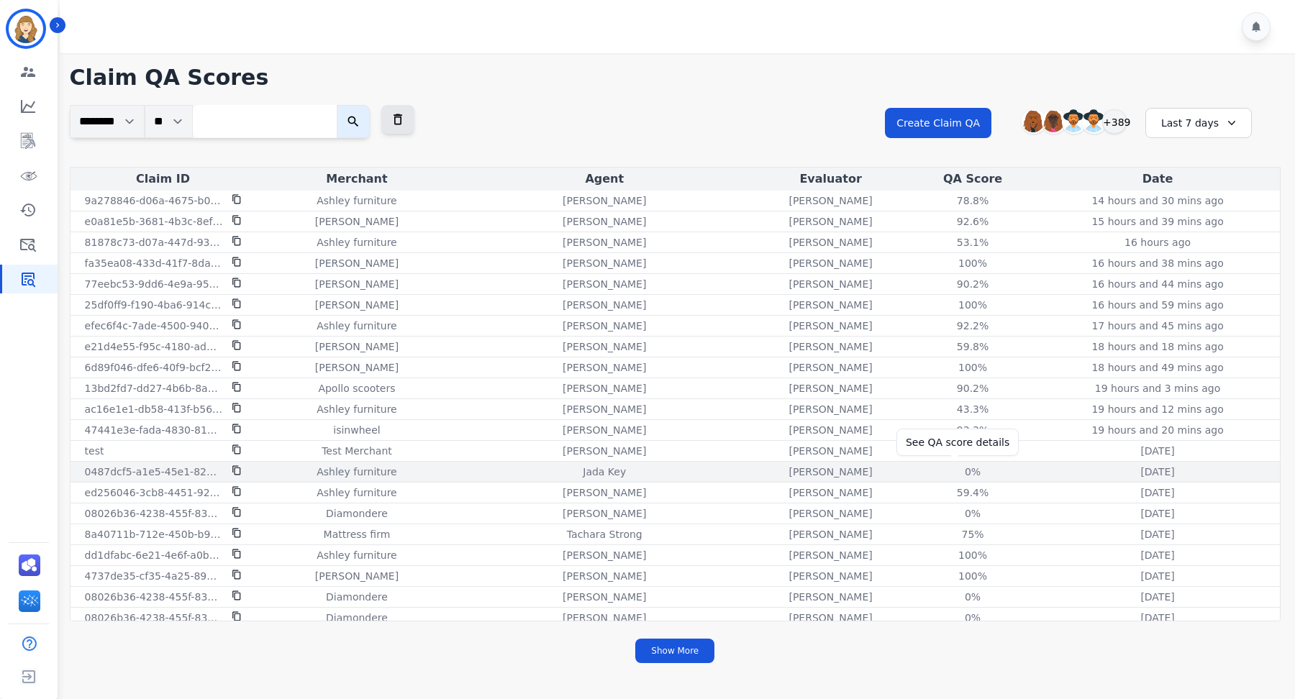
click at [952, 465] on div "0%" at bounding box center [972, 472] width 65 height 14
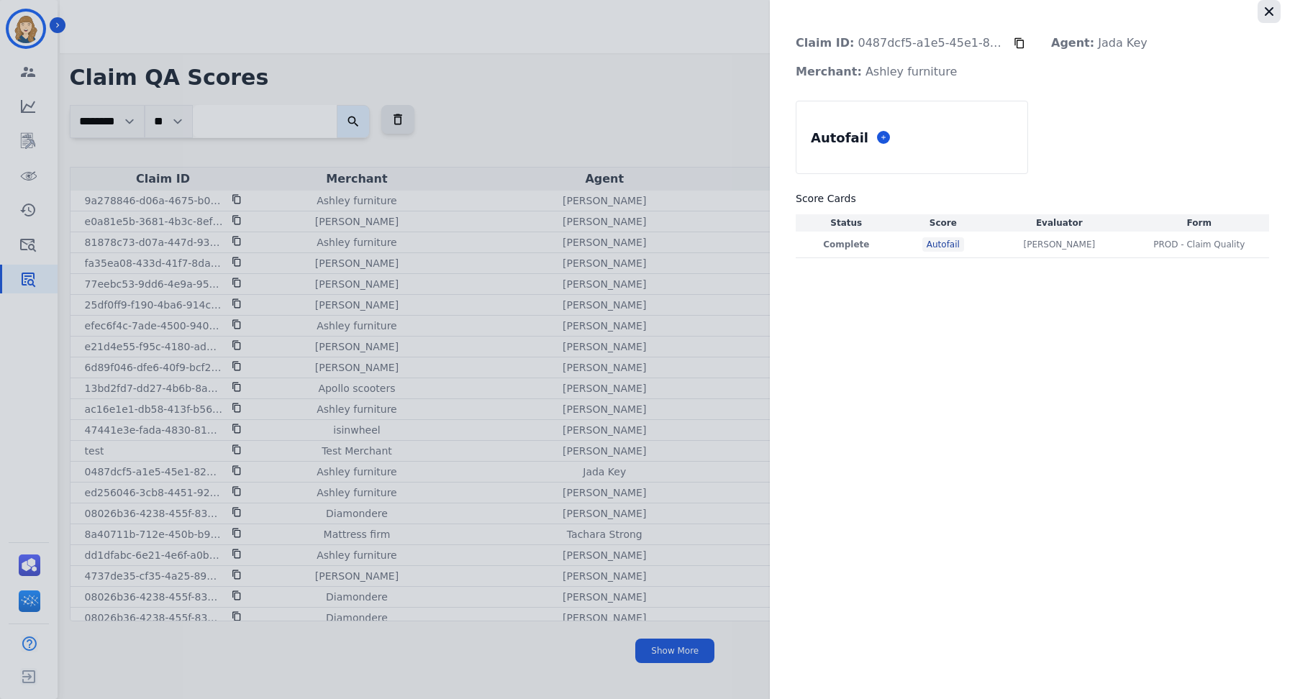
click at [1269, 10] on icon "button" at bounding box center [1268, 11] width 9 height 9
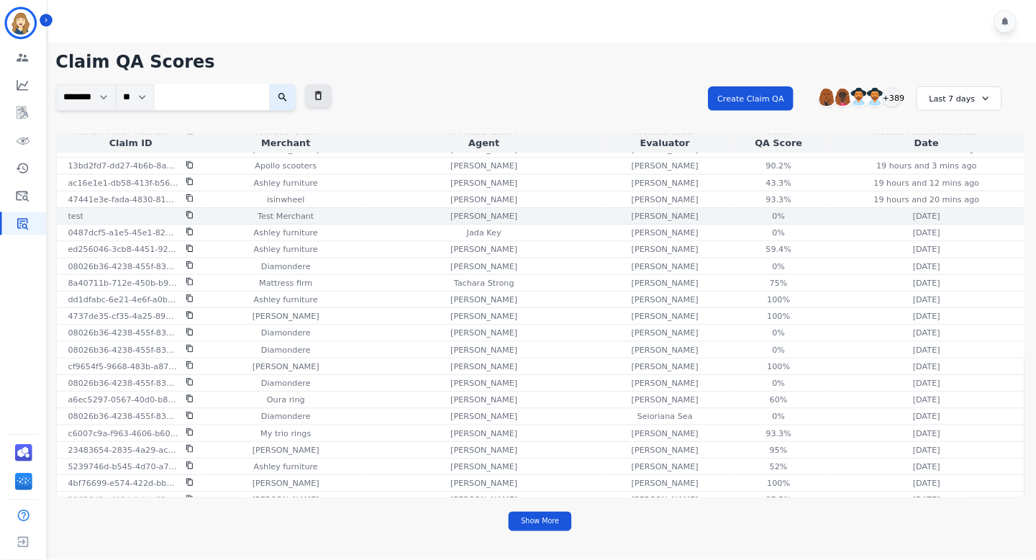
scroll to position [329, 0]
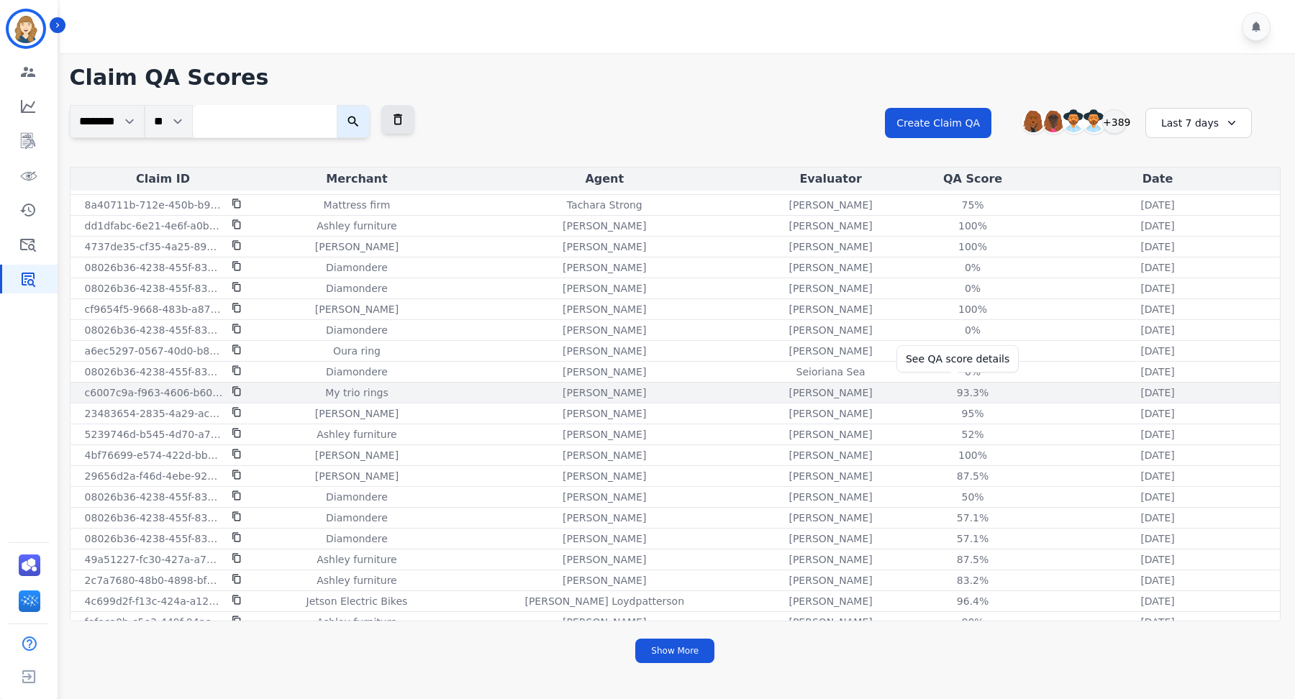
click at [956, 389] on div "93.3%" at bounding box center [972, 392] width 65 height 14
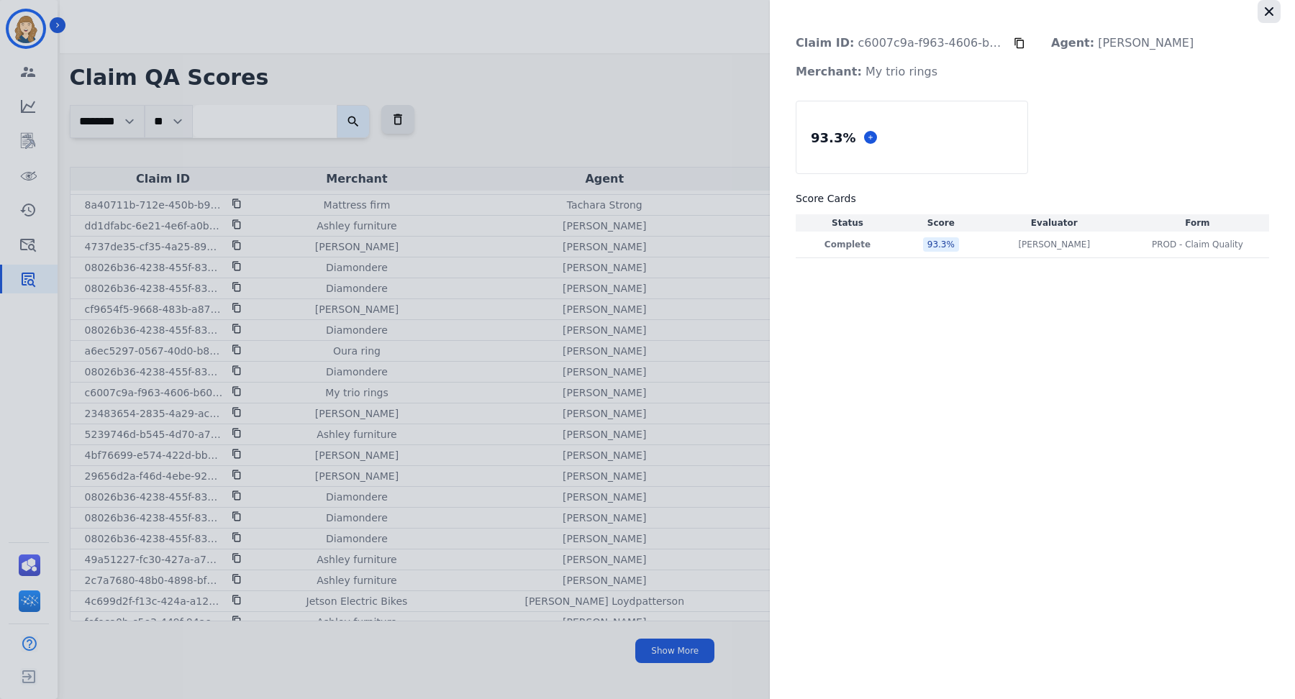
click at [1270, 10] on icon "button" at bounding box center [1268, 11] width 9 height 9
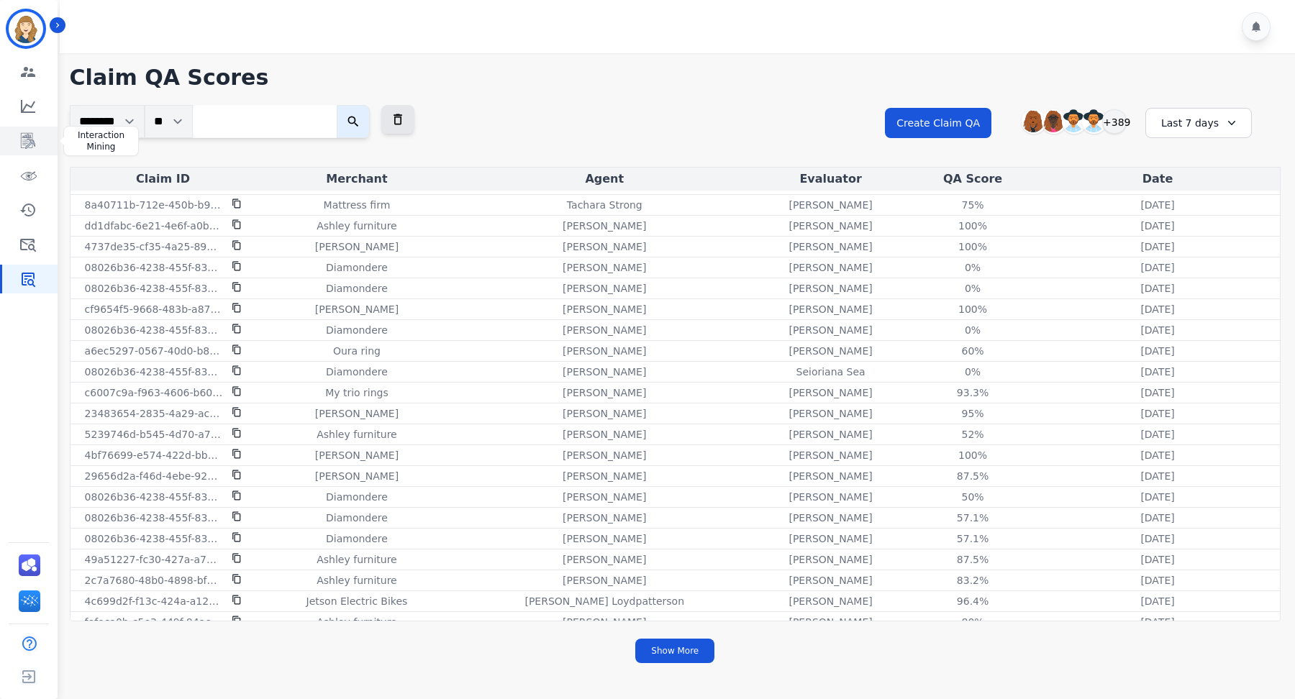
click at [31, 142] on icon "Sidebar" at bounding box center [29, 141] width 12 height 14
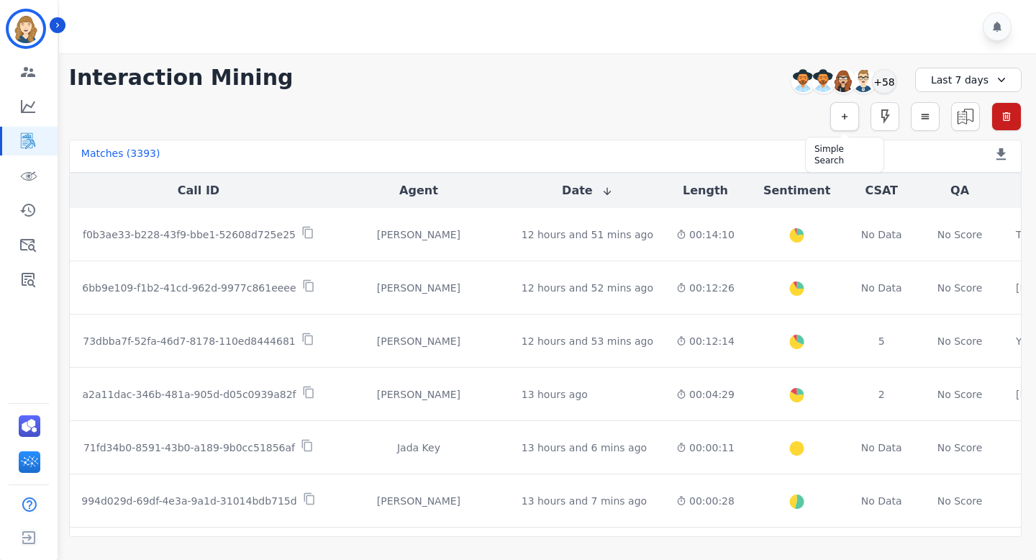
click at [833, 119] on button "button" at bounding box center [844, 116] width 29 height 29
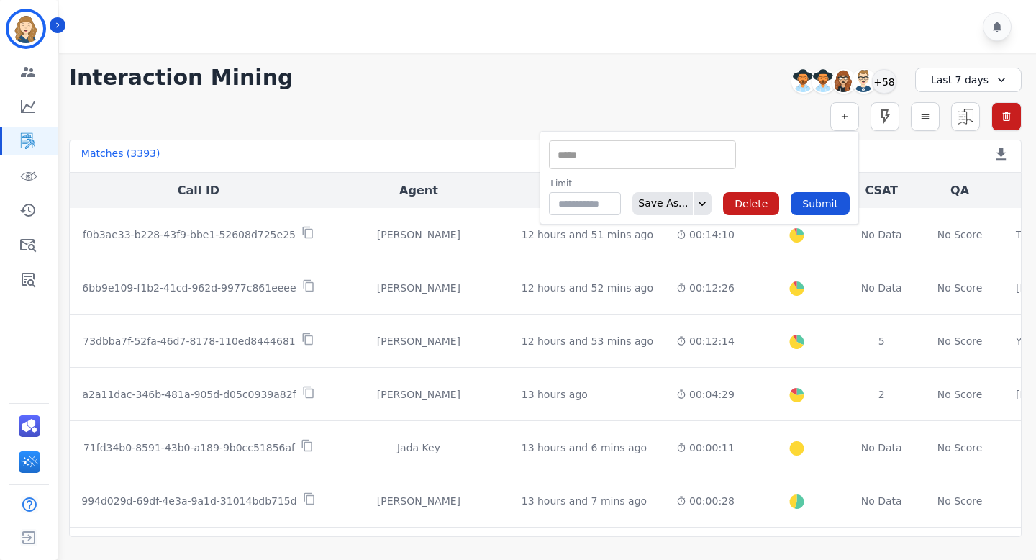
click at [664, 144] on div "** ACW (Sec) AGH_Lvl1 AGH_Lvl2 Emote: Apprehensive % Silence Front (CX) CX Phon…" at bounding box center [642, 154] width 187 height 29
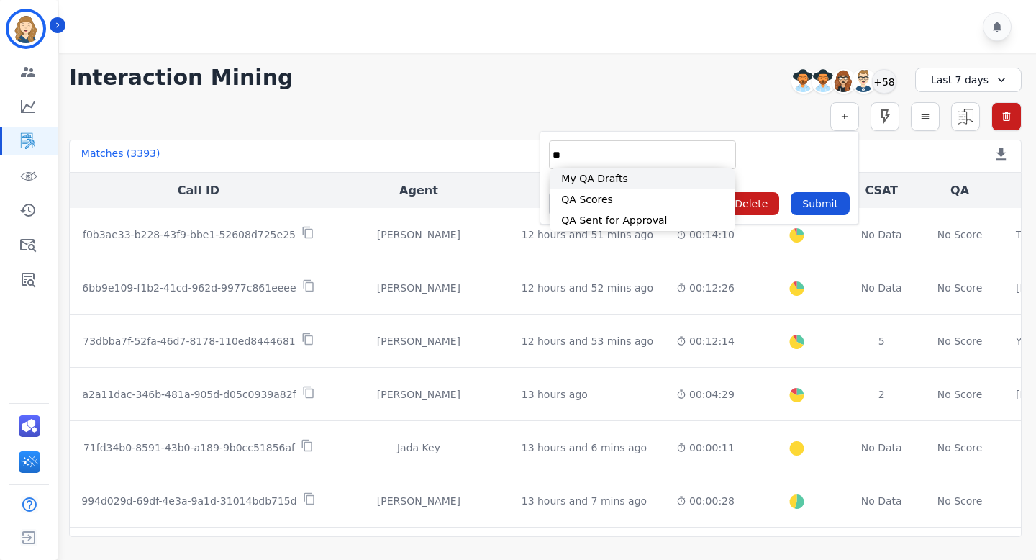
type input "**"
click at [607, 199] on li "QA Scores" at bounding box center [642, 199] width 186 height 21
type input "**********"
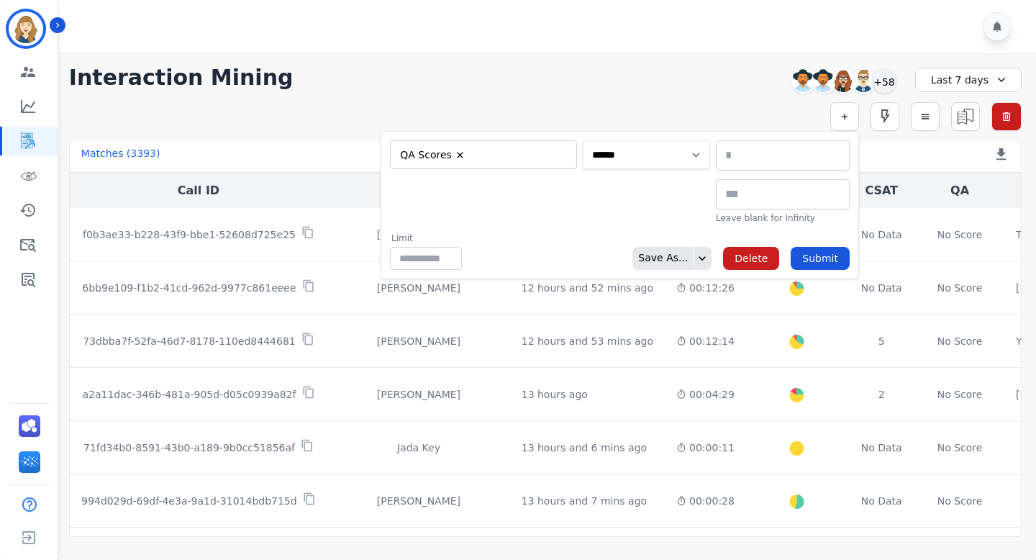
click at [649, 163] on select "**********" at bounding box center [646, 154] width 127 height 29
select select "******"
click at [710, 140] on select "**********" at bounding box center [646, 154] width 127 height 29
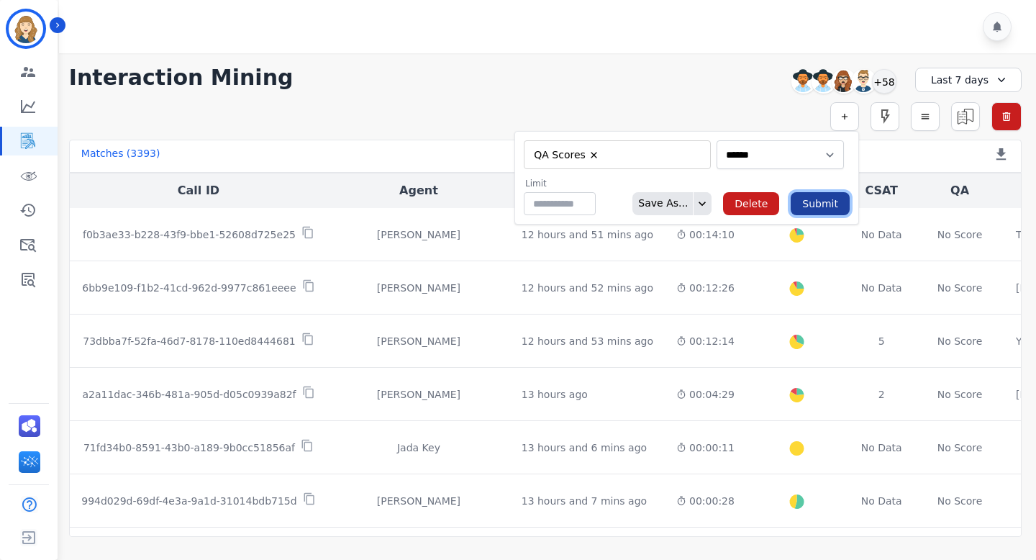
click at [823, 206] on button "Submit" at bounding box center [819, 203] width 59 height 23
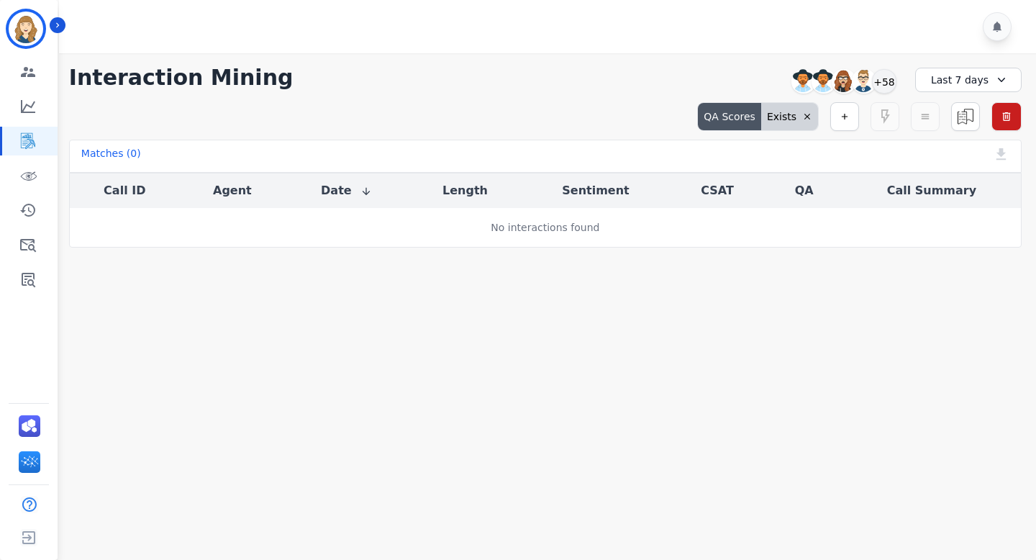
click at [972, 96] on div "**********" at bounding box center [545, 150] width 981 height 194
click at [969, 83] on div "Last 7 days" at bounding box center [968, 80] width 106 height 24
click at [963, 181] on li "Last 14 days" at bounding box center [977, 182] width 72 height 14
click at [958, 81] on div "Last 14 days" at bounding box center [968, 80] width 106 height 24
click at [962, 198] on li "Last 30 days" at bounding box center [977, 199] width 72 height 14
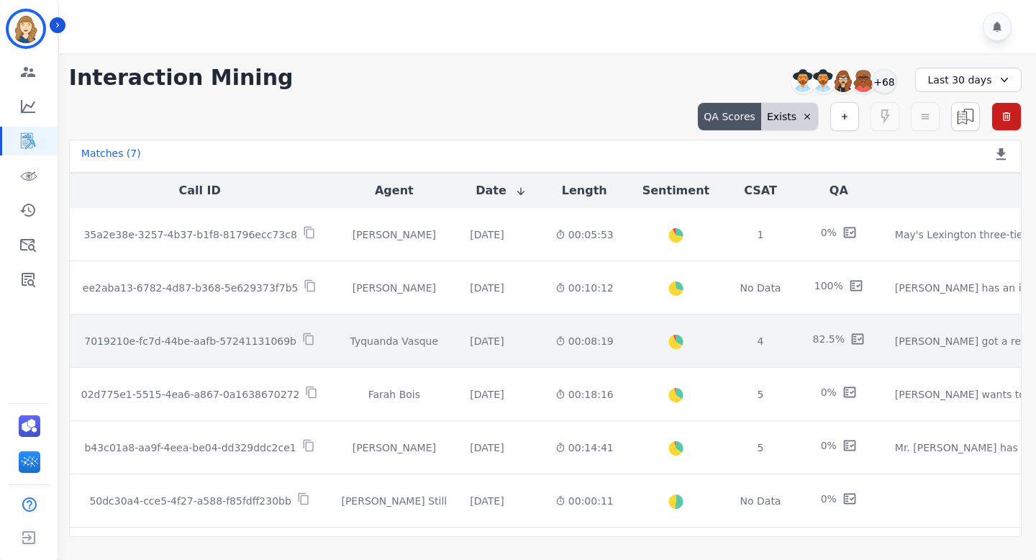
click at [256, 339] on p "7019210e-fc7d-44be-aafb-57241131069b" at bounding box center [190, 341] width 212 height 14
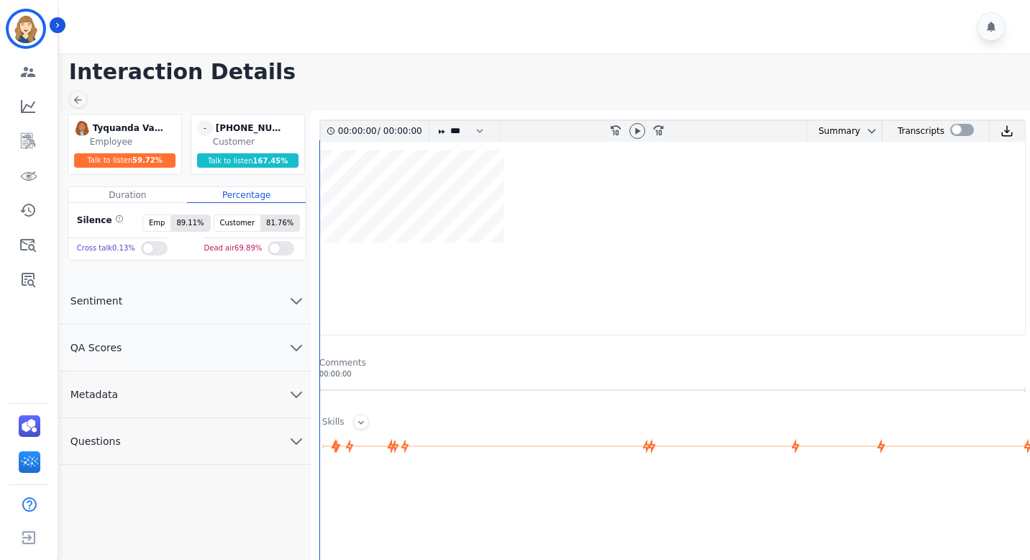
click at [203, 356] on button "QA Scores" at bounding box center [185, 347] width 252 height 47
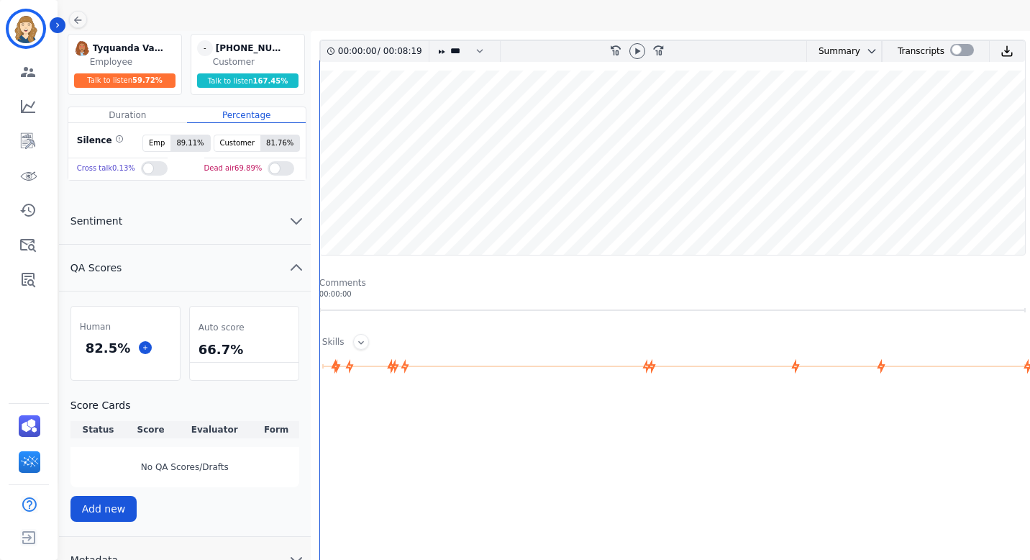
scroll to position [54, 0]
